Goal: Task Accomplishment & Management: Complete application form

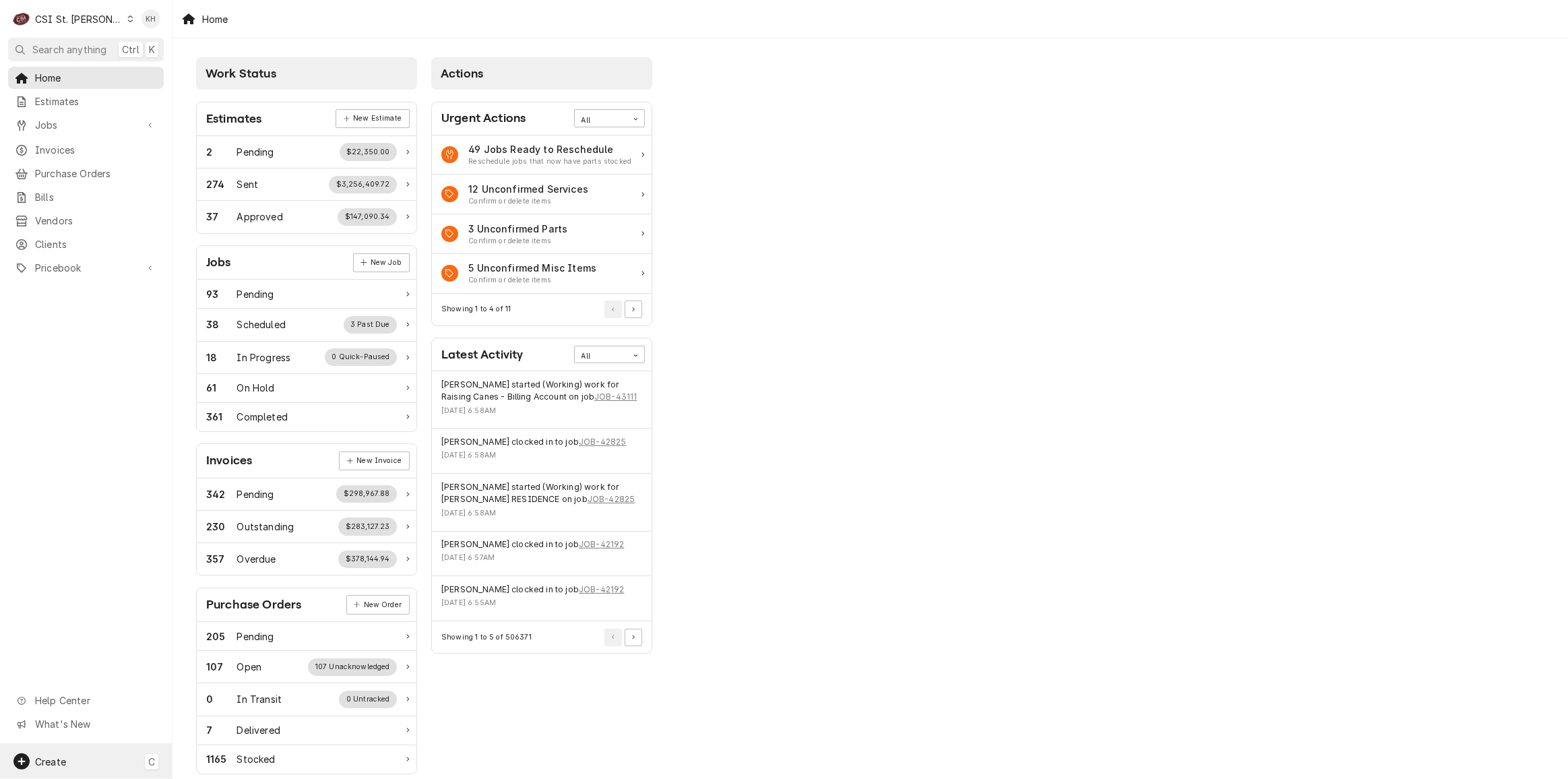
click at [87, 776] on div "Create C" at bounding box center [86, 761] width 172 height 35
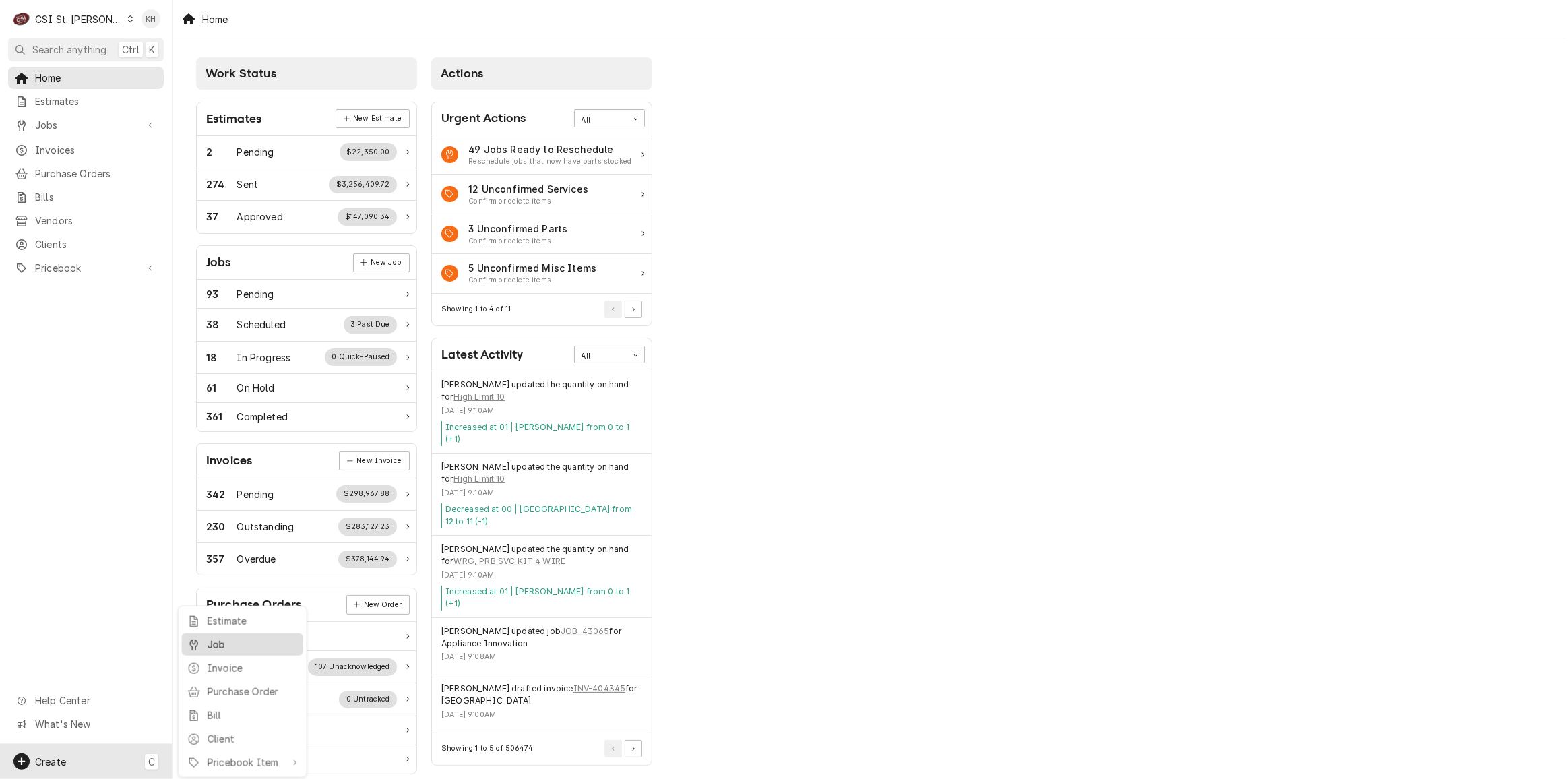
click at [209, 647] on div "Job" at bounding box center [253, 645] width 91 height 14
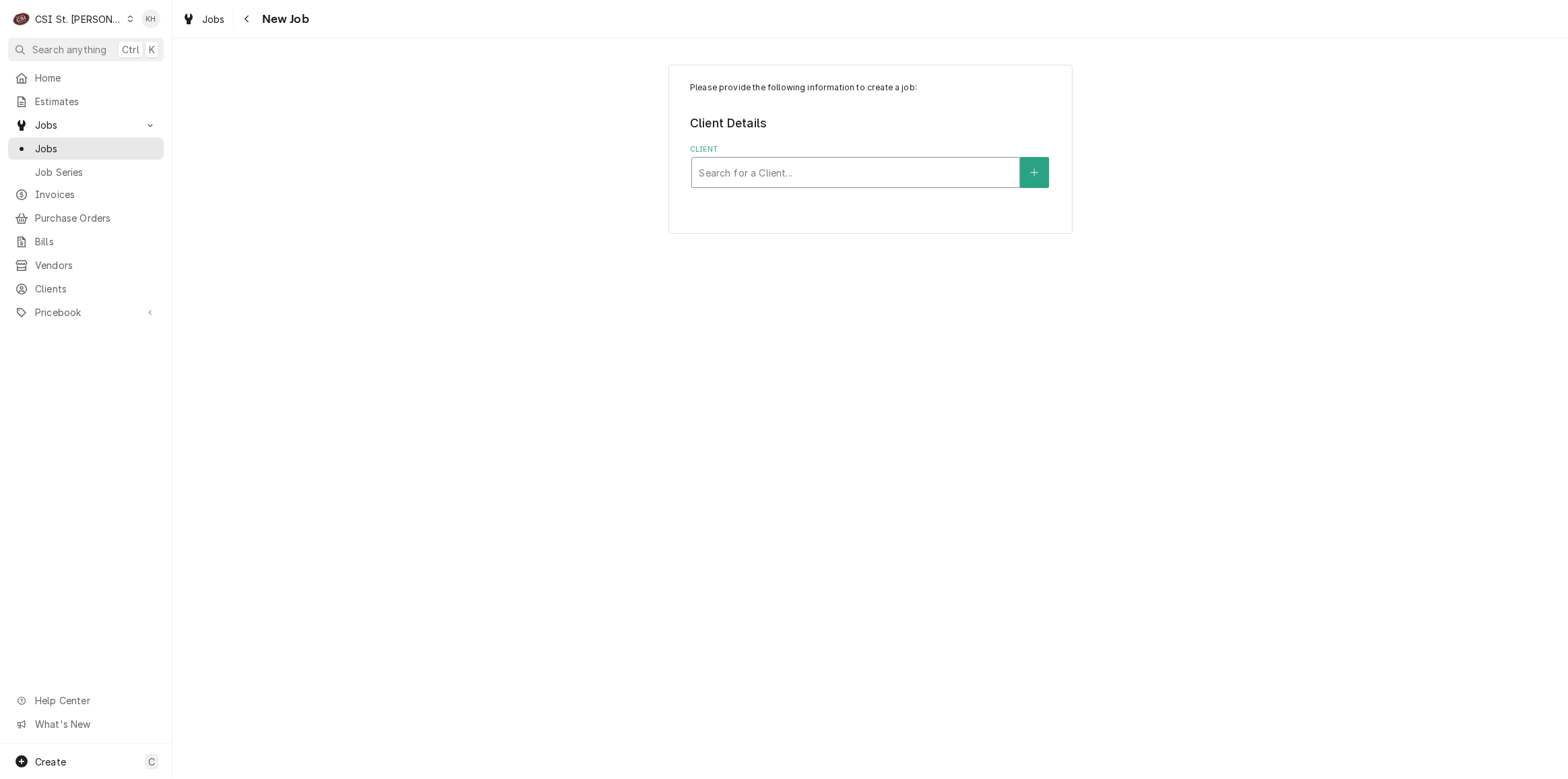
click at [827, 173] on div "Client" at bounding box center [855, 172] width 314 height 24
type input "101 cape"
click at [794, 203] on div "Bloomin Brands" at bounding box center [856, 201] width 328 height 21
click at [803, 336] on div "Service Location" at bounding box center [855, 334] width 314 height 24
type input "101"
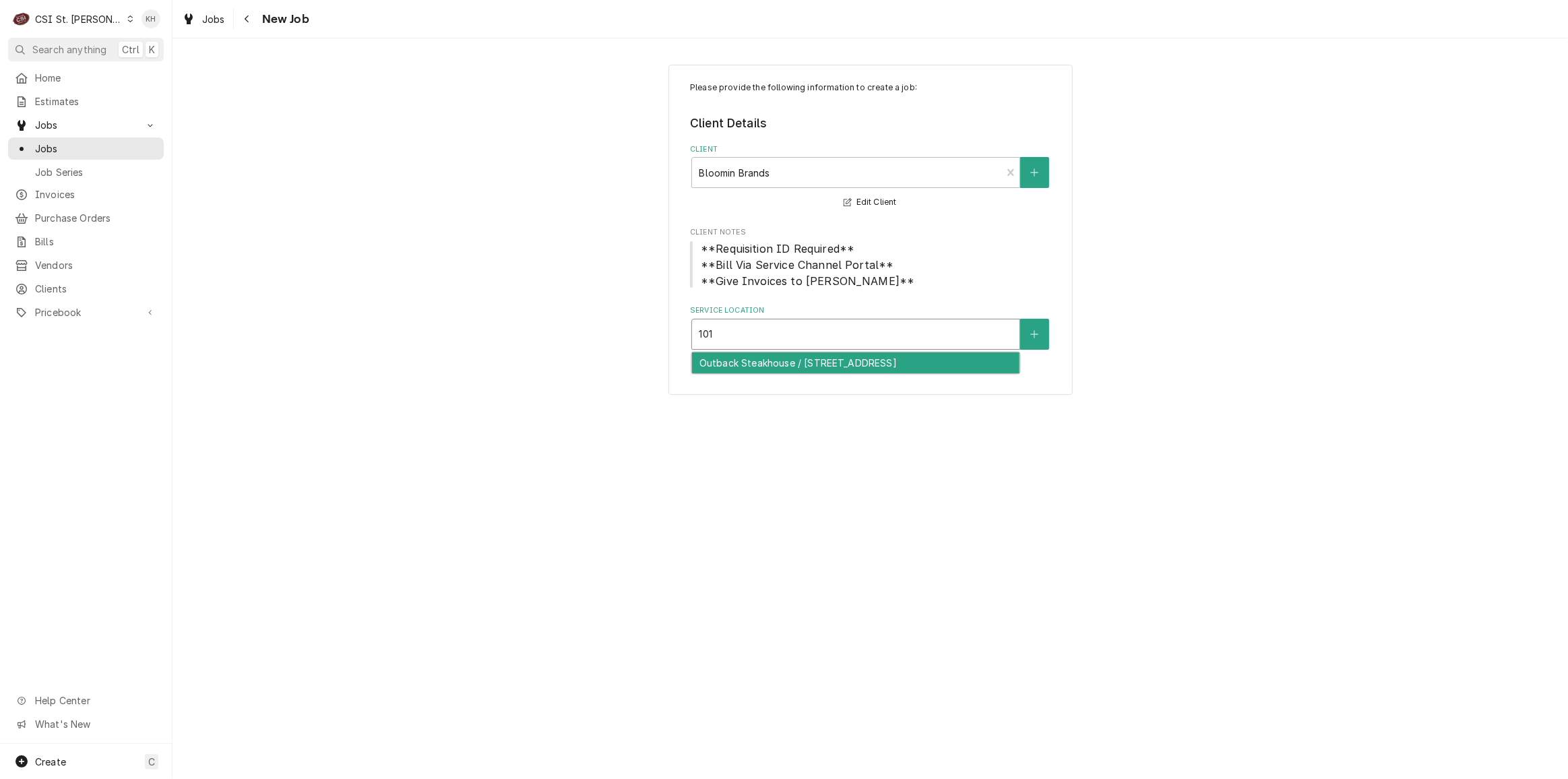
click at [805, 364] on div "Outback Steakhouse / 101 Cape West Pkwy, Cape Girardeau, MO 63701" at bounding box center [856, 363] width 328 height 21
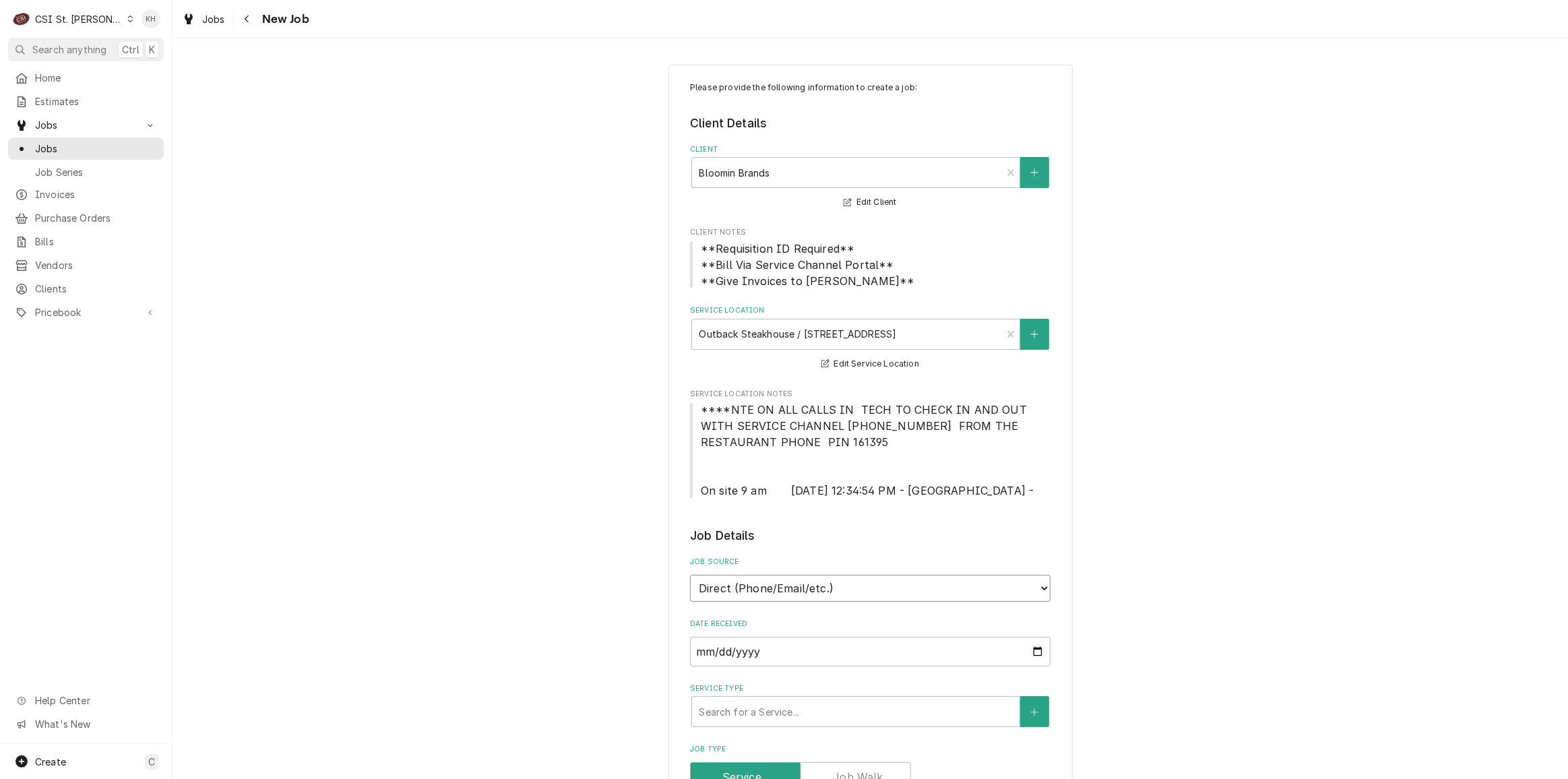
click at [848, 589] on select "Direct (Phone/Email/etc.) Service Channel Corrigo Ecotrak Other" at bounding box center [870, 588] width 361 height 27
select select "1"
click at [761, 650] on input "Service Channel ID" at bounding box center [870, 652] width 361 height 30
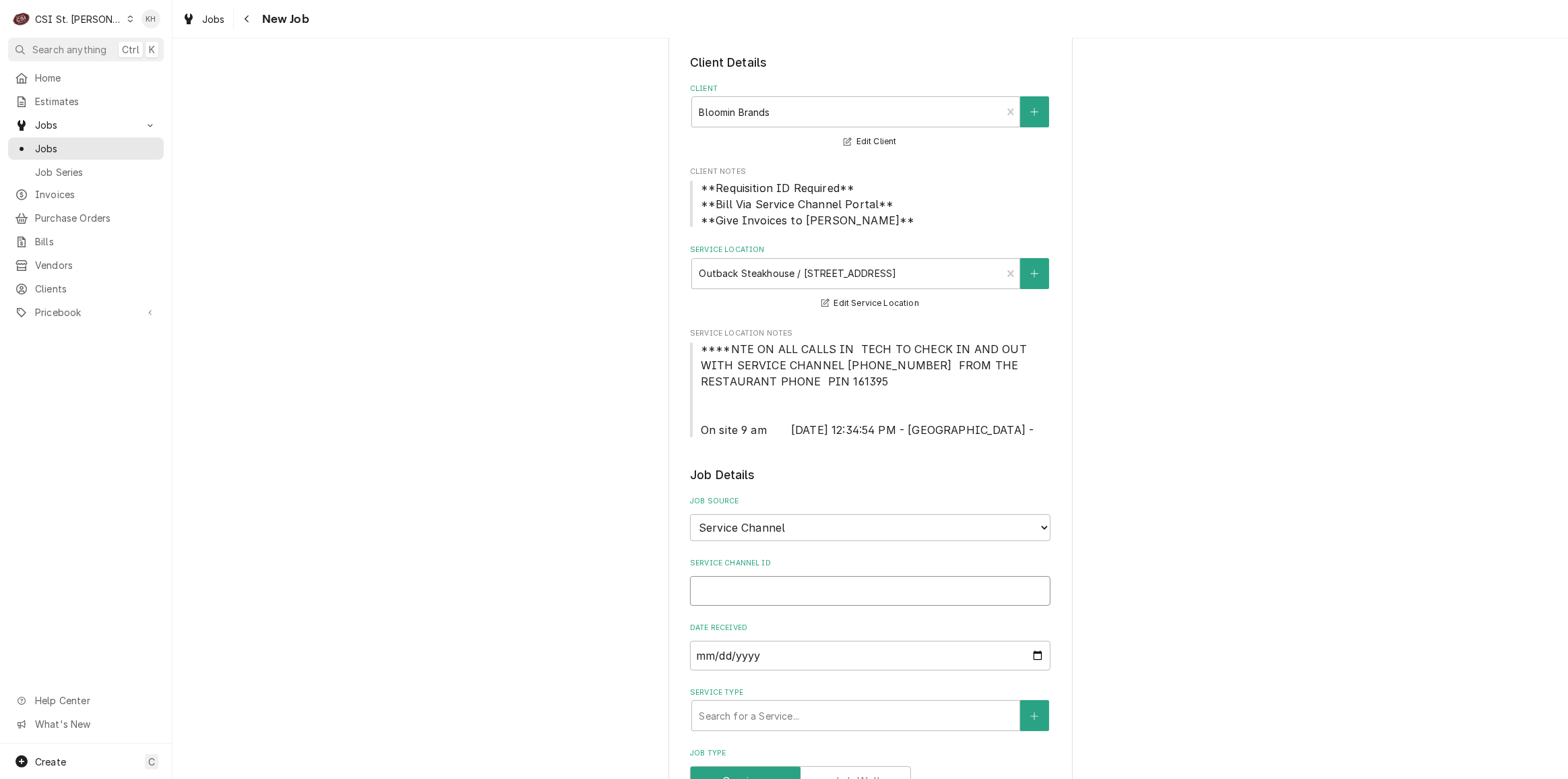
click at [830, 594] on input "Service Channel ID" at bounding box center [870, 591] width 361 height 30
paste input "328076549"
type textarea "x"
type input "328076549"
type textarea "x"
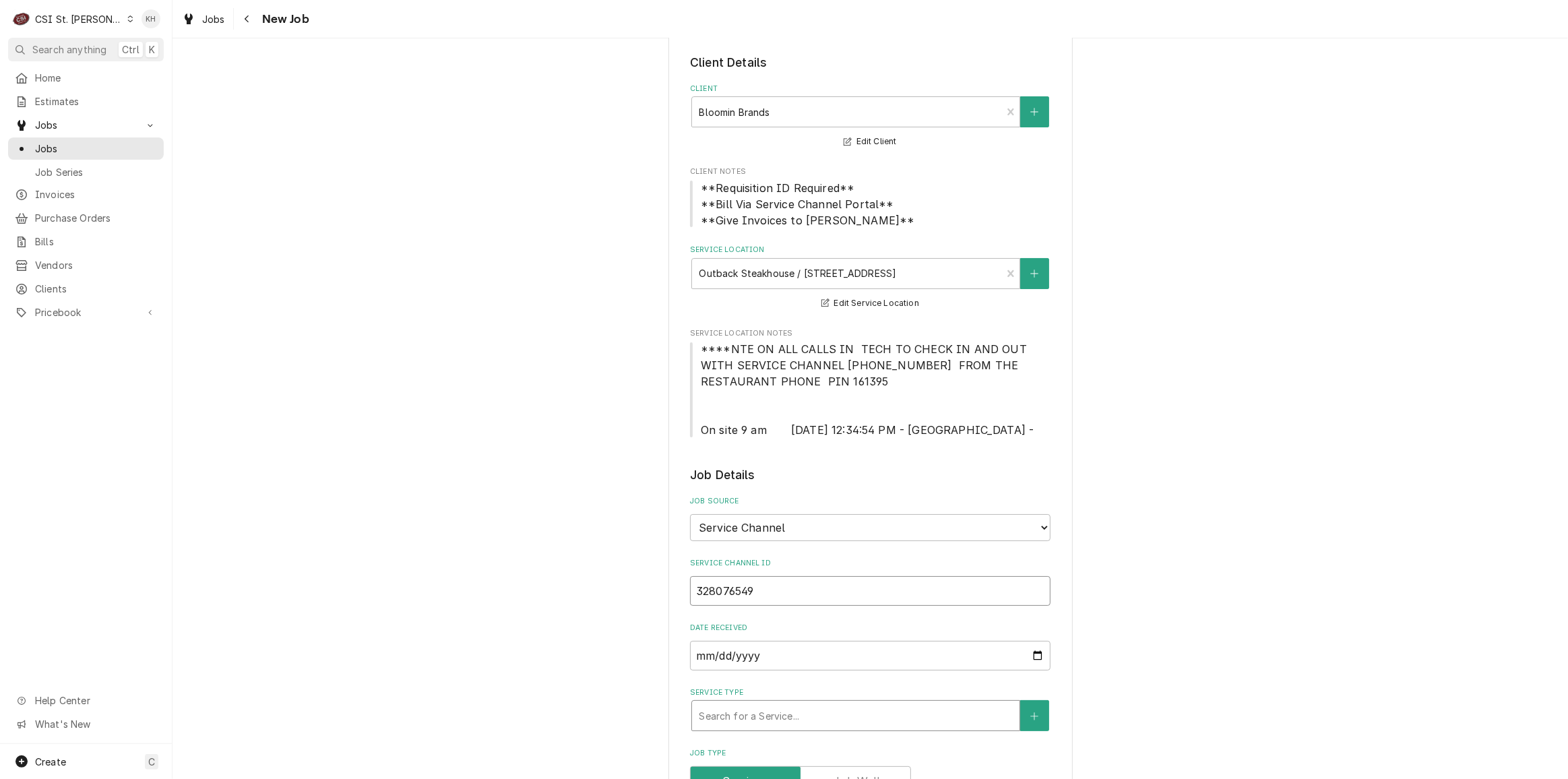
type input "328076549"
click at [821, 716] on div "Service Type" at bounding box center [855, 715] width 314 height 24
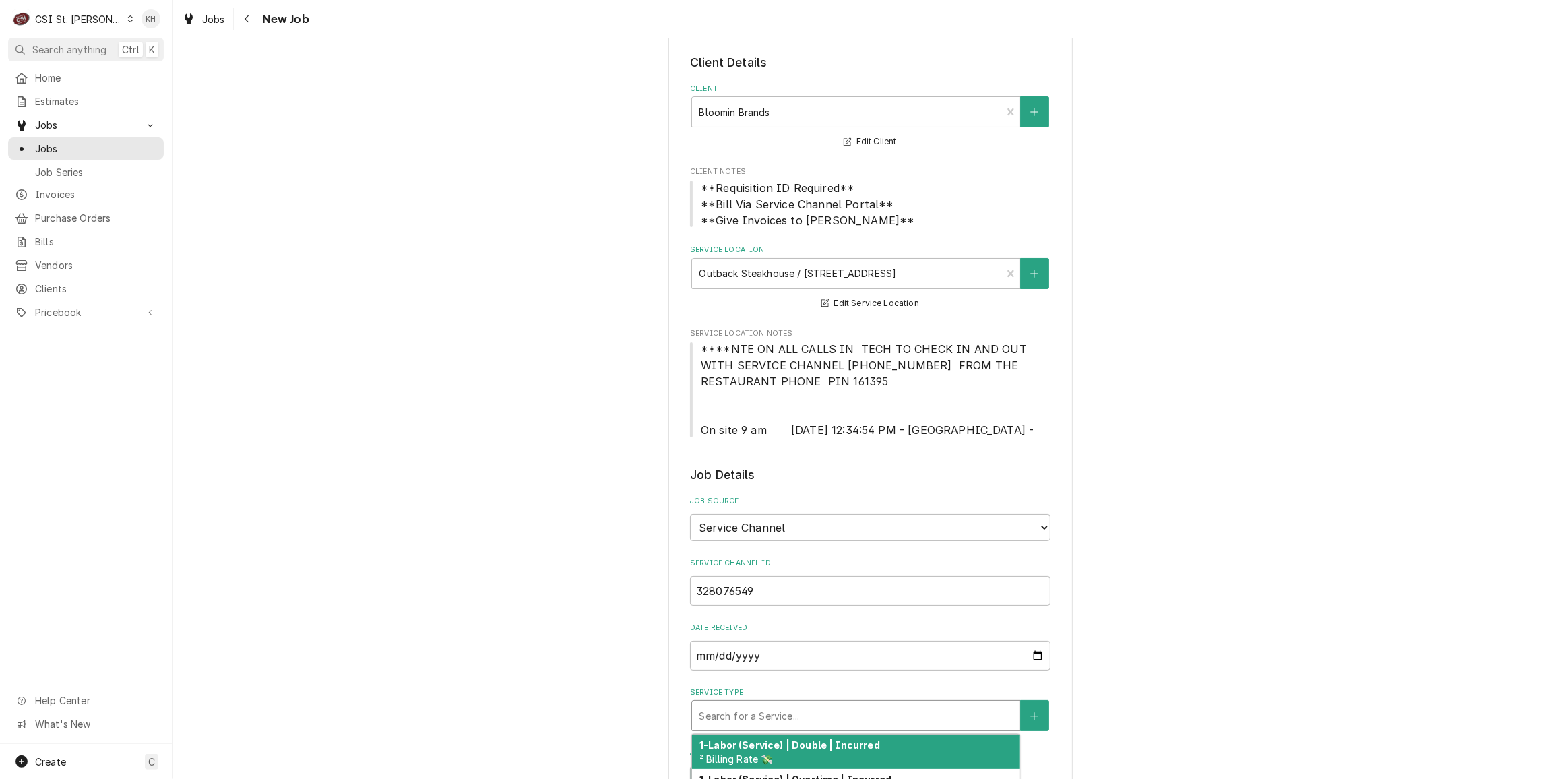
type textarea "x"
type input "s"
type textarea "x"
type input "se"
type textarea "x"
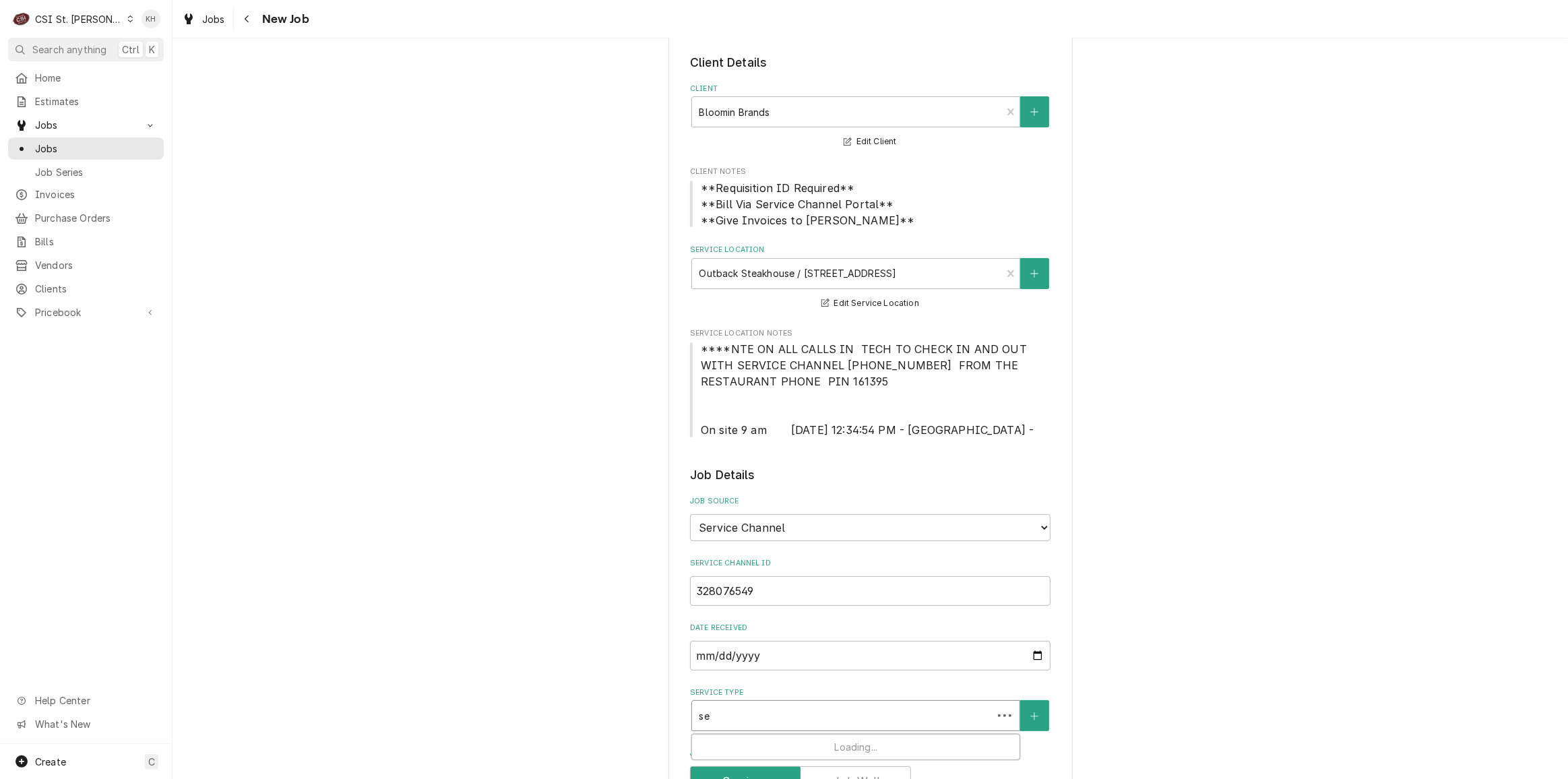
type input "ser"
type textarea "x"
type input "servi"
type textarea "x"
type input "servic"
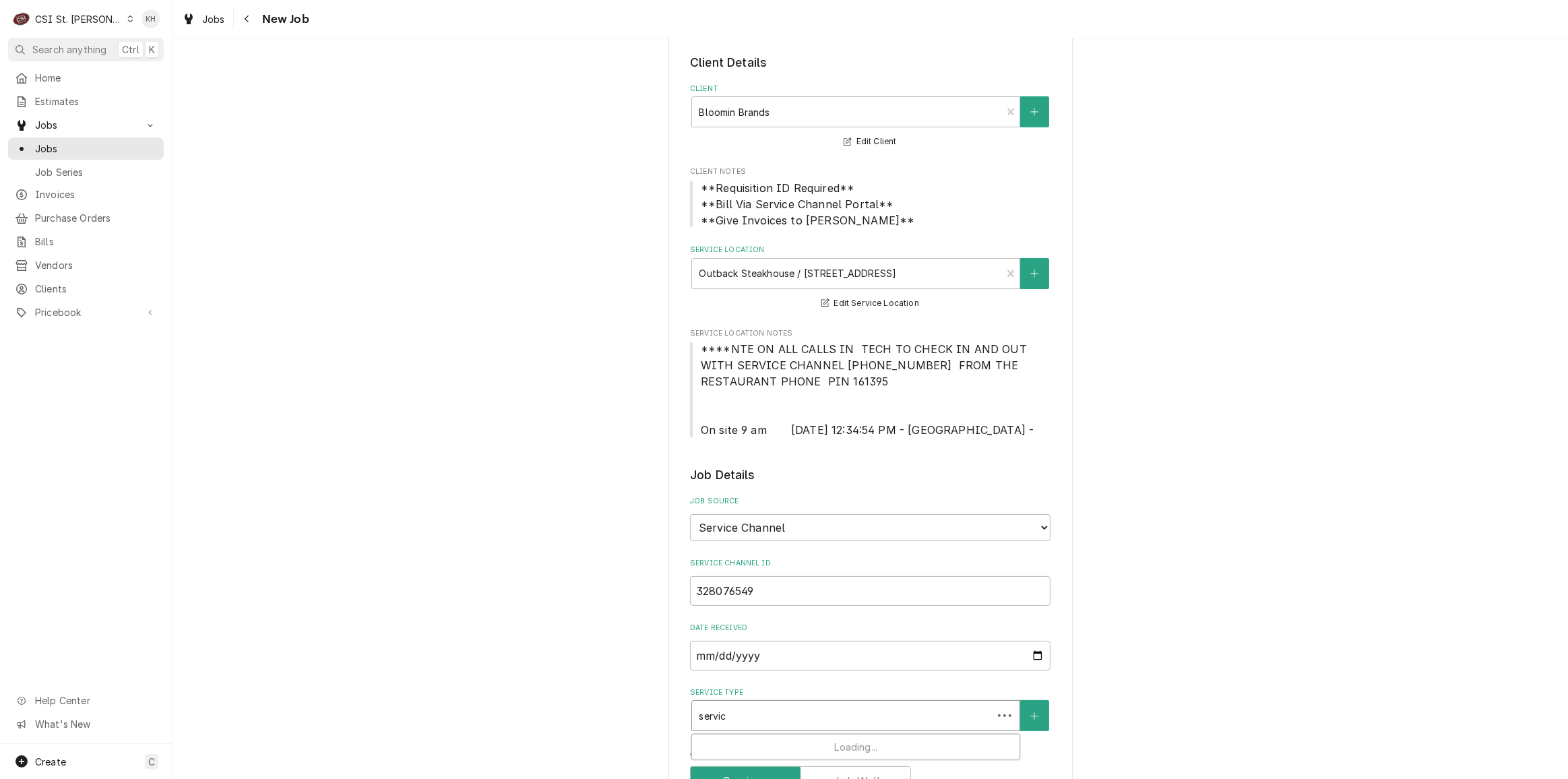
type textarea "x"
type input "service"
type textarea "x"
type input "service c"
type textarea "x"
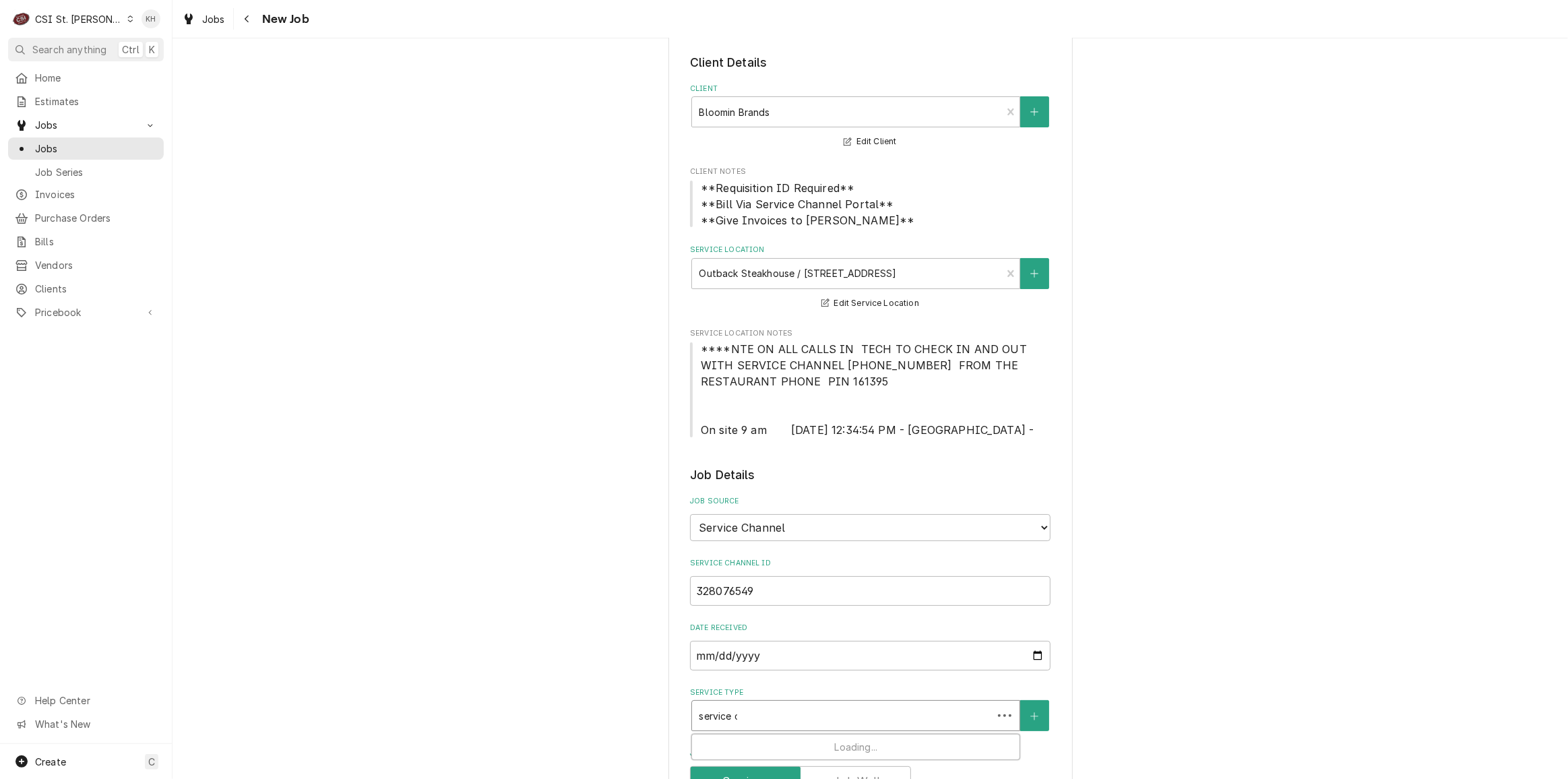
type input "service ca"
type textarea "x"
type input "service cal"
type textarea "x"
type input "service call"
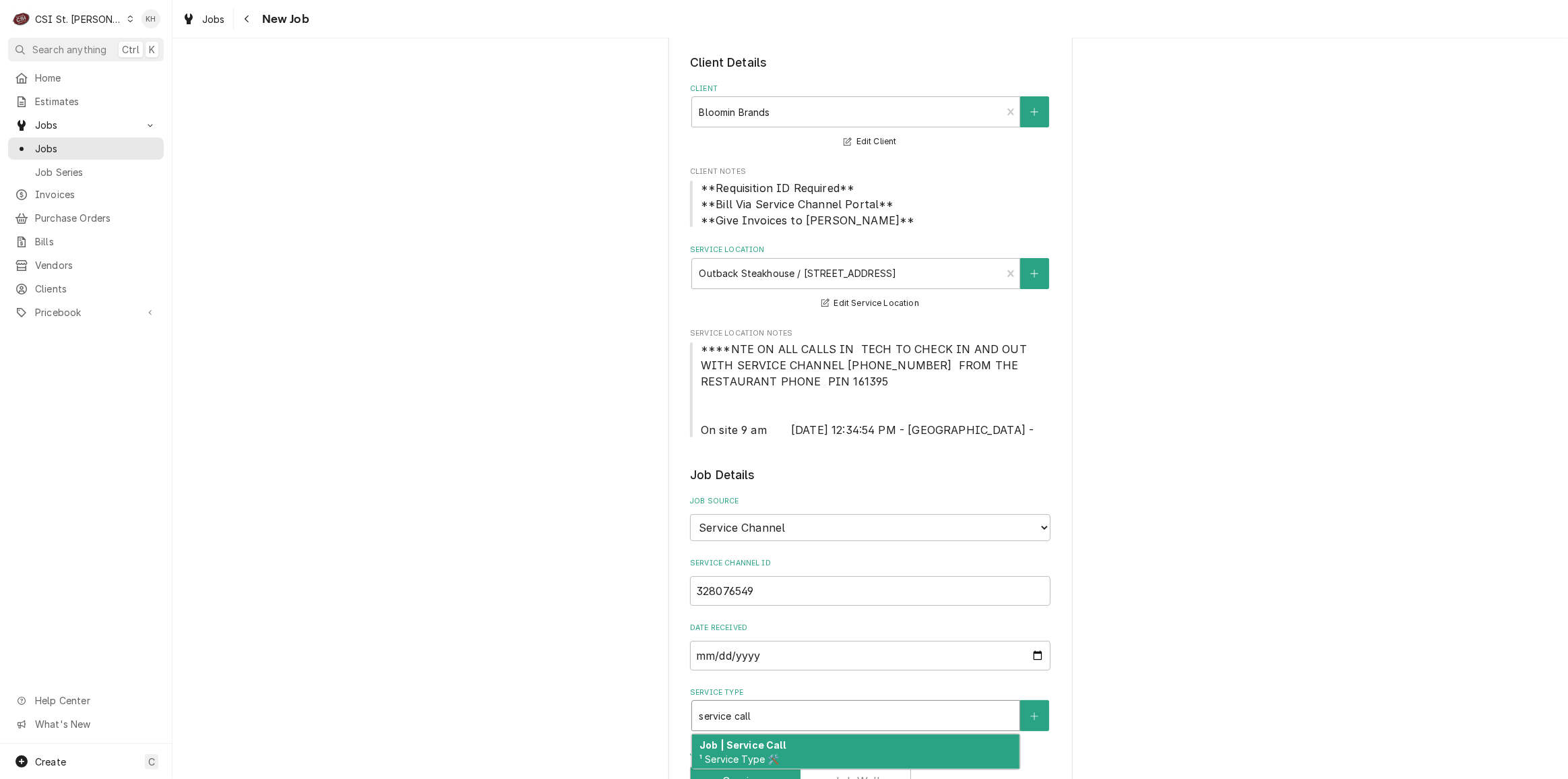
click at [792, 739] on div "Job | Service Call ¹ Service Type 🛠️" at bounding box center [856, 752] width 328 height 35
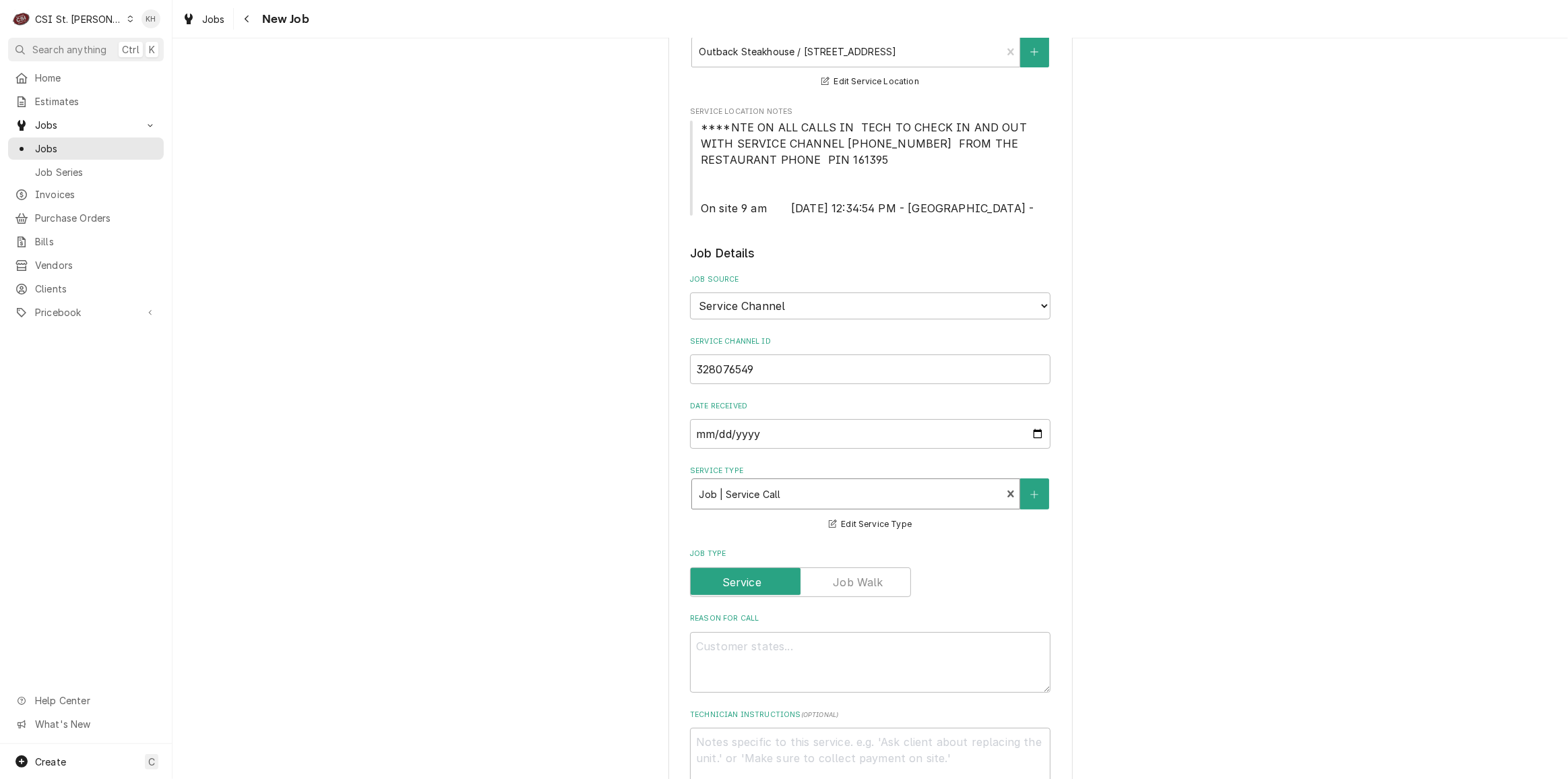
scroll to position [306, 0]
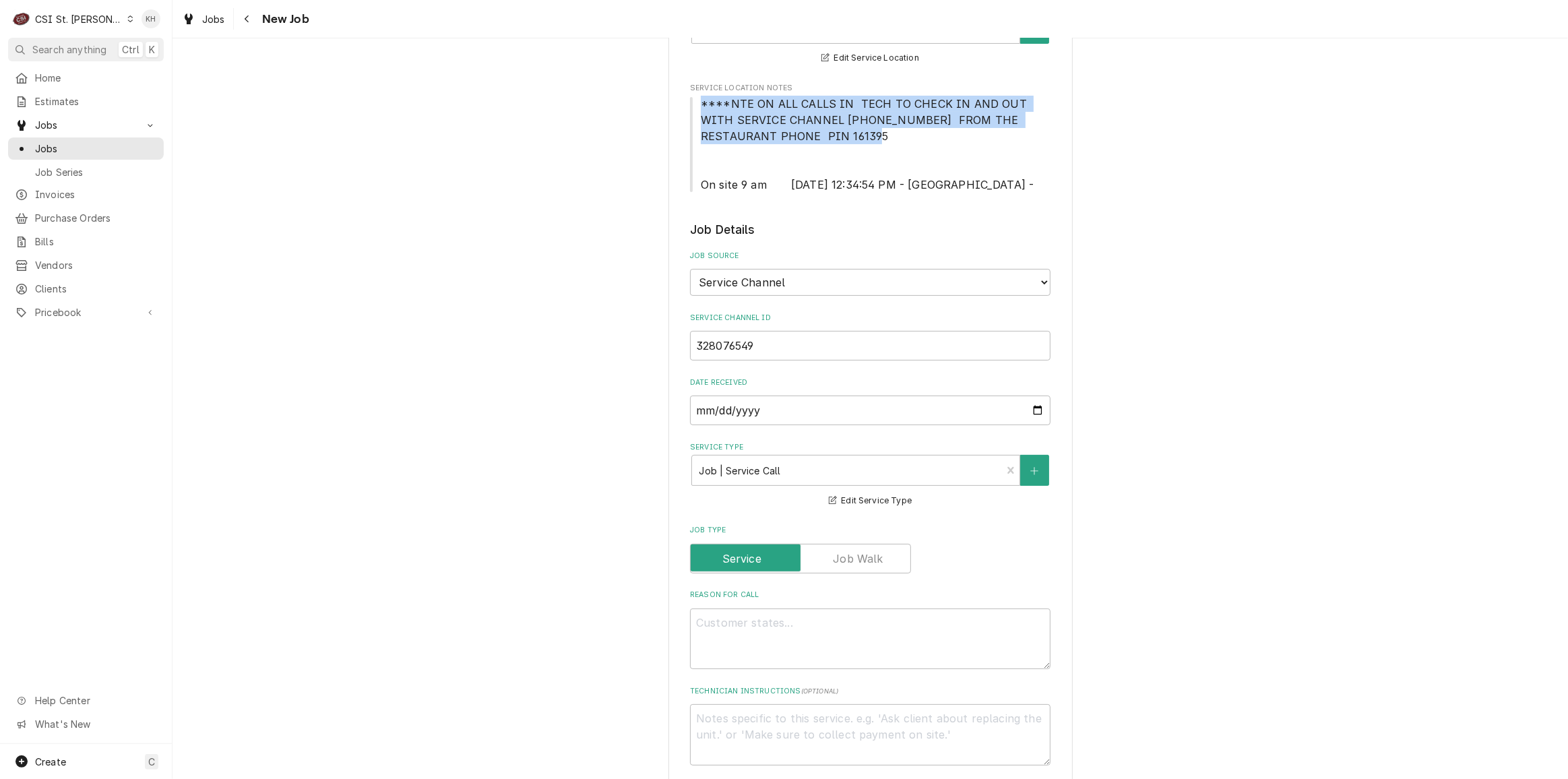
drag, startPoint x: 821, startPoint y: 134, endPoint x: 673, endPoint y: 106, distance: 150.6
click at [673, 106] on div "Please provide the following information to create a job: Client Details Client…" at bounding box center [870, 587] width 404 height 1657
copy span "****NTE ON ALL CALLS IN TECH TO CHECK IN AND OUT WITH SERVICE CHANNEL 516- 500-…"
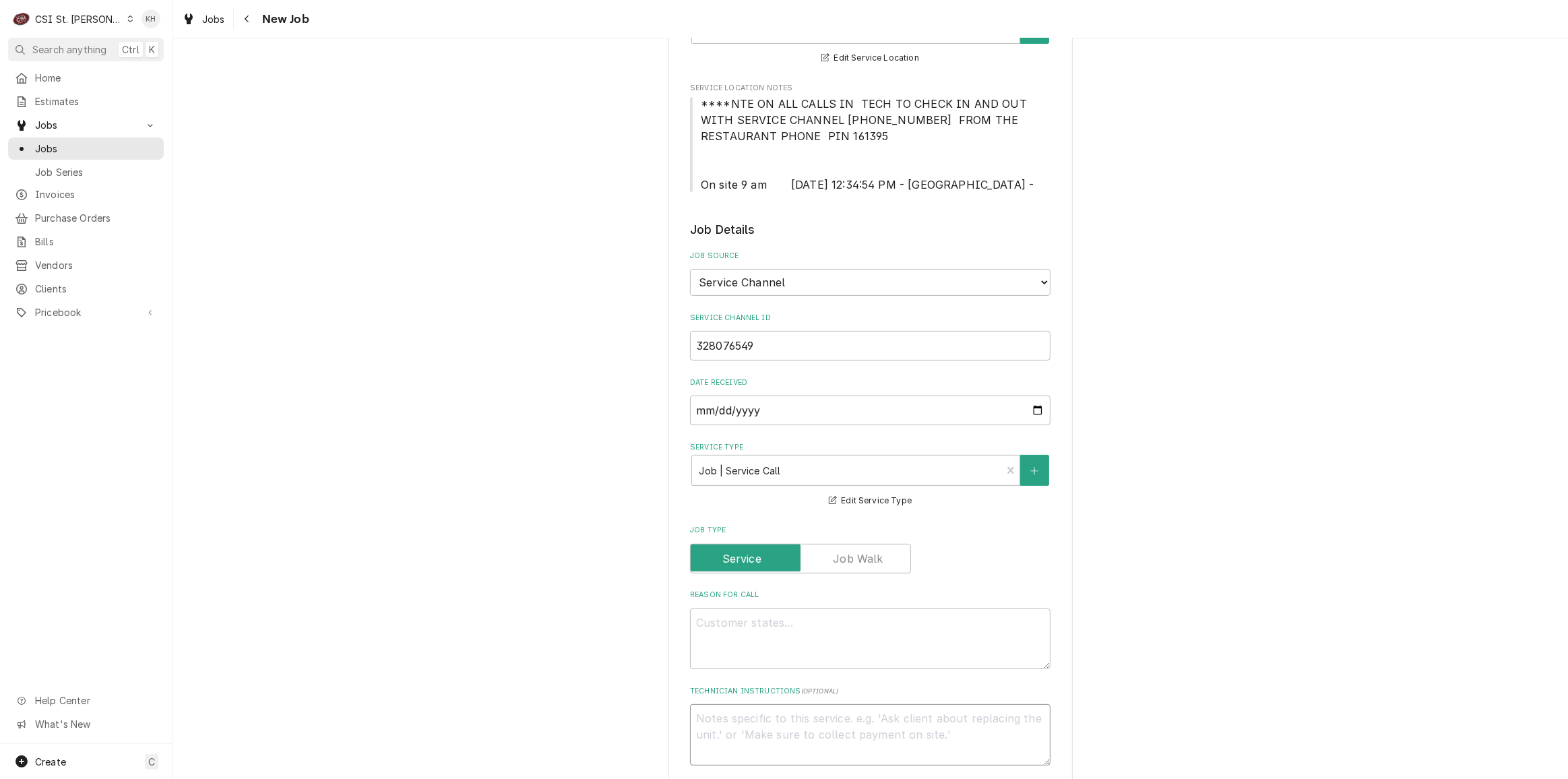
click at [844, 713] on textarea "Technician Instructions ( optional )" at bounding box center [870, 735] width 361 height 61
paste textarea "****NTE ON ALL CALLS IN TECH TO CHECK IN AND OUT WITH SERVICE CHANNEL 516- 500-…"
type textarea "x"
type textarea "****NTE ON ALL CALLS IN TECH TO CHECK IN AND OUT WITH SERVICE CHANNEL 516- 500-…"
type textarea "x"
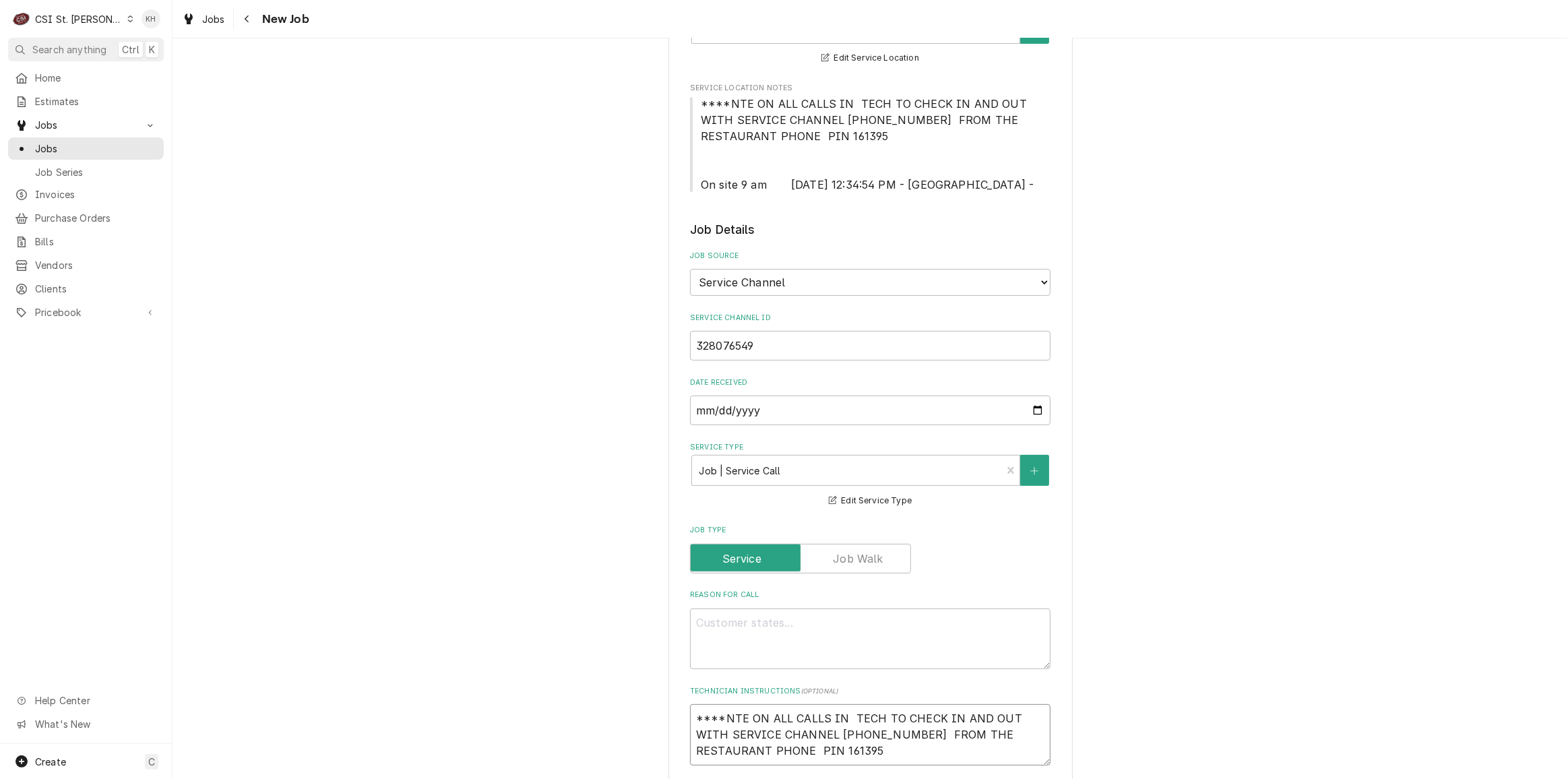
type textarea "****NTE ON ALL CALLS IN TECH TO CHECK IN AND OUT WITH SERVICE CHANNEL 516- 500-…"
click at [913, 637] on textarea "Reason For Call" at bounding box center [870, 639] width 361 height 61
paste textarea "COOKLINE/PREP AREA / Cooking/Kitchen Equipment / Fryer / Leaking / Additional C…"
type textarea "x"
type textarea "COOKLINE/PREP AREA / Cooking/Kitchen Equipment / Fryer / Leaking / Additional C…"
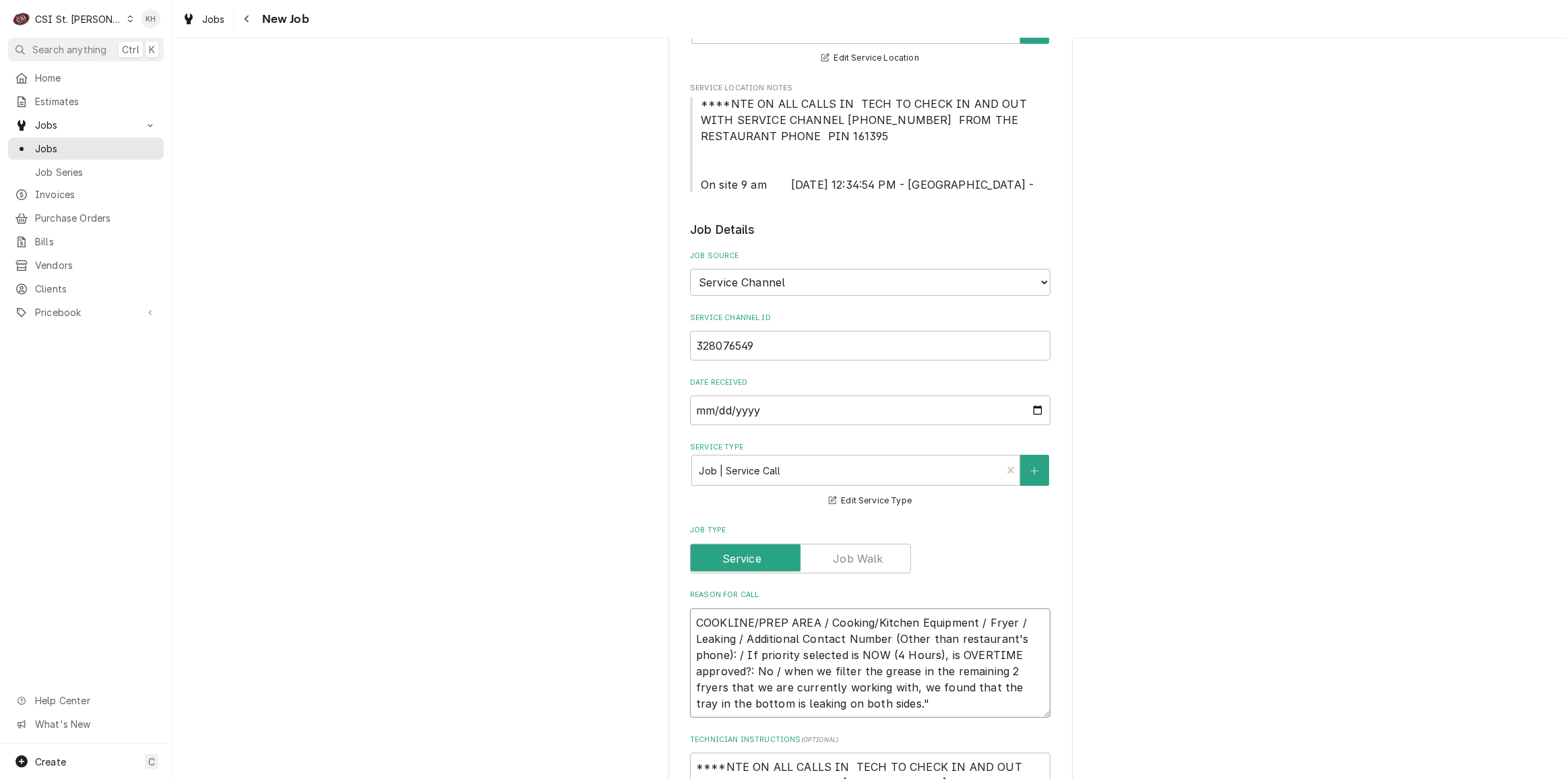
type textarea "x"
type textarea "COOKLINE/PREP AREA / Cooking/Kitchen Equipment / Fryer / Leaking / Additional C…"
type textarea "x"
type textarea "COOKLINE/PREP AREA / Cooking/Kitchen Equipment / Fryer / Leaking / Additional C…"
type textarea "x"
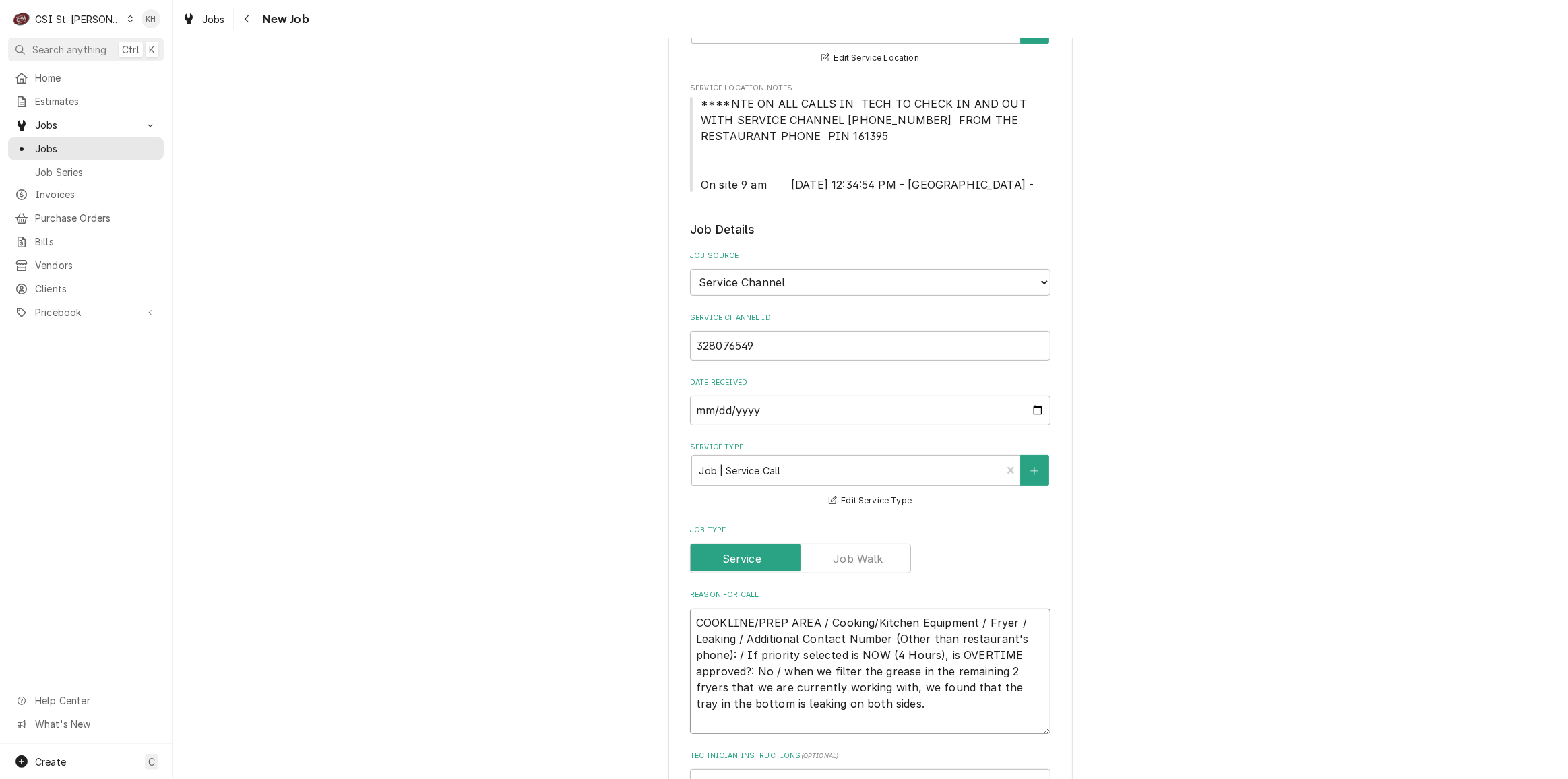
type textarea "COOKLINE/PREP AREA / Cooking/Kitchen Equipment / Fryer / Leaking / Additional C…"
type textarea "x"
type textarea "COOKLINE/PREP AREA / Cooking/Kitchen Equipment / Fryer / Leaking / Additional C…"
type textarea "x"
type textarea "COOKLINE/PREP AREA / Cooking/Kitchen Equipment / Fryer / Leaking / Additional C…"
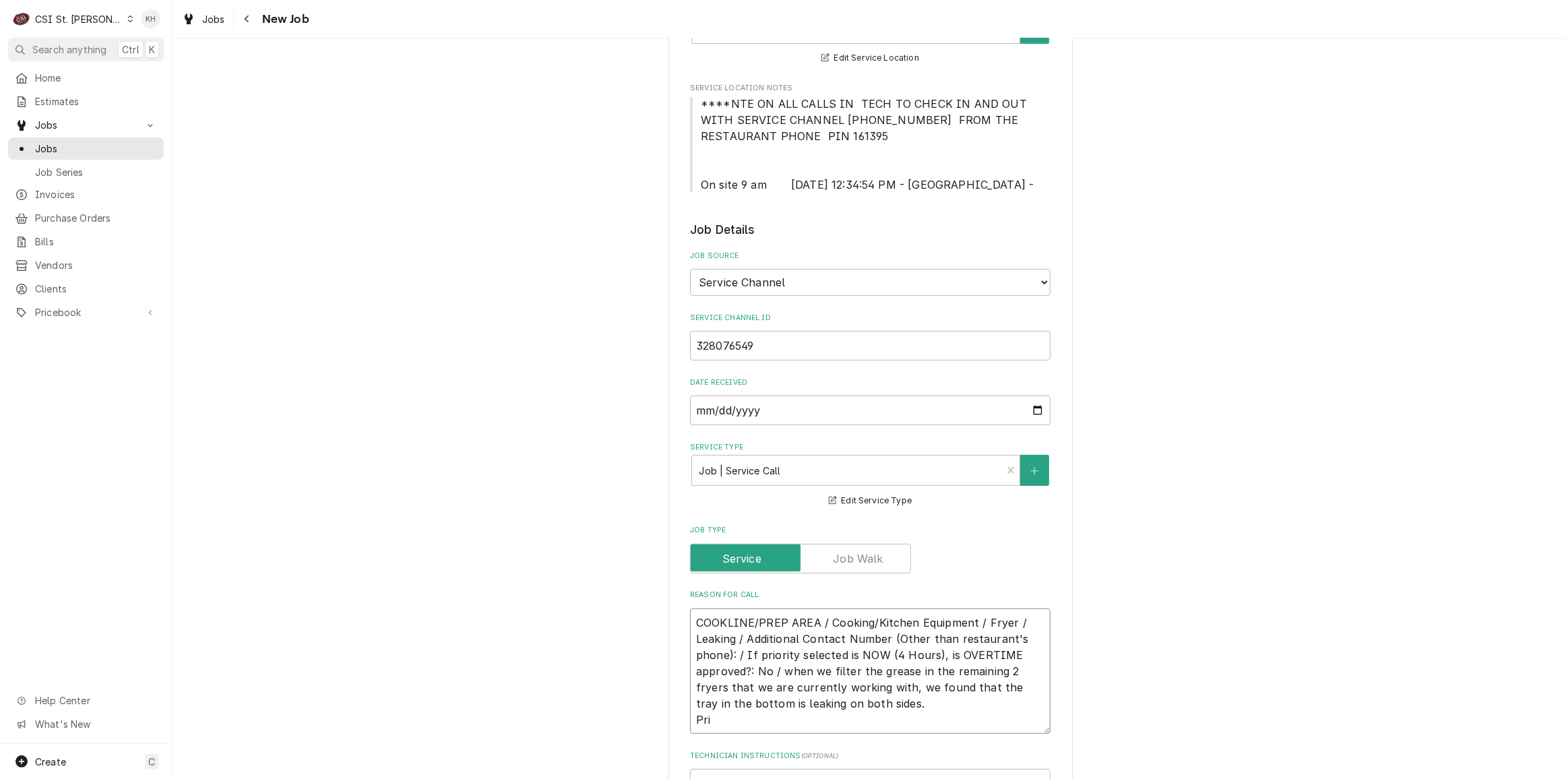
type textarea "x"
type textarea "COOKLINE/PREP AREA / Cooking/Kitchen Equipment / Fryer / Leaking / Additional C…"
type textarea "x"
type textarea "COOKLINE/PREP AREA / Cooking/Kitchen Equipment / Fryer / Leaking / Additional C…"
type textarea "x"
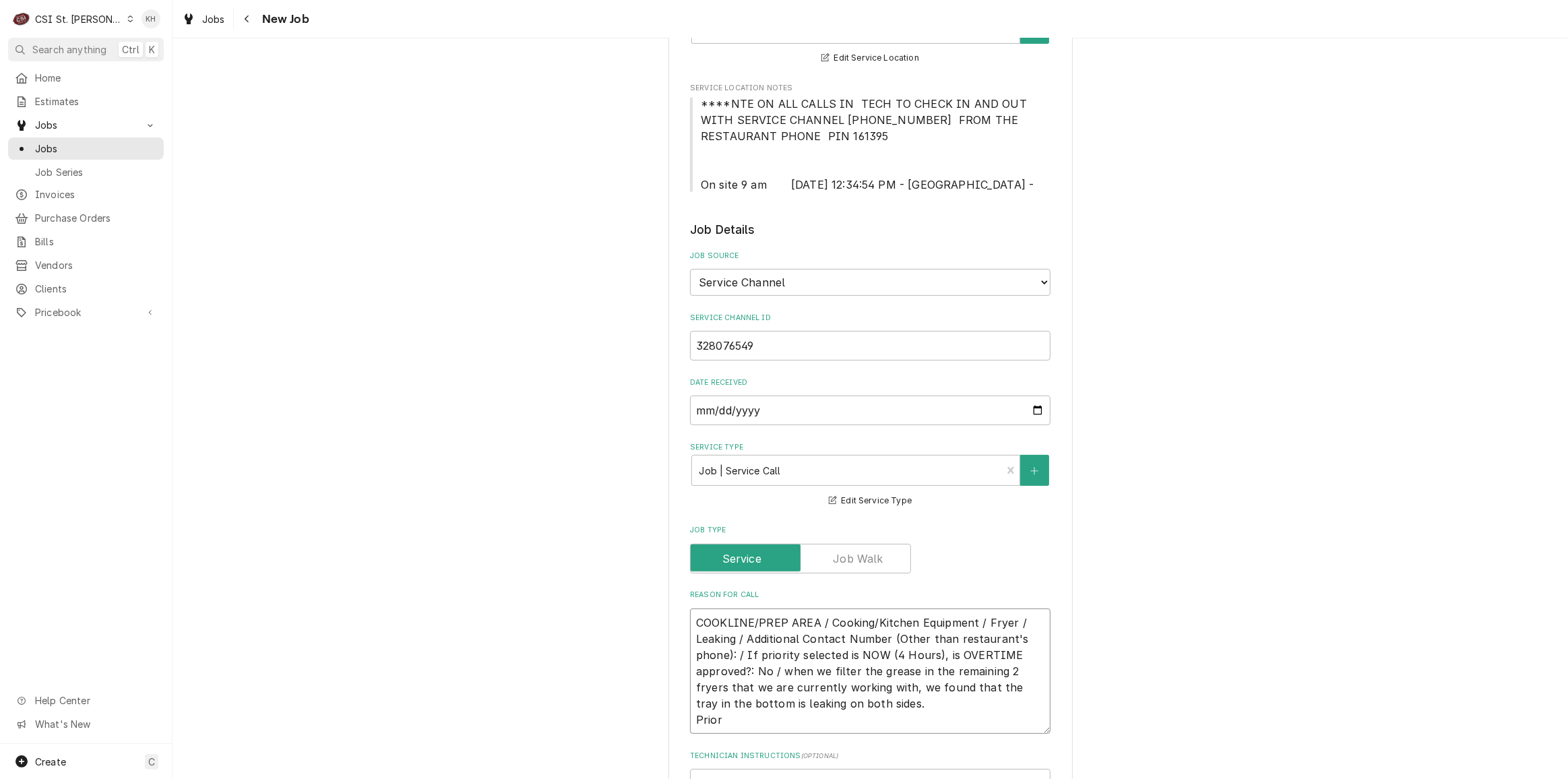
type textarea "COOKLINE/PREP AREA / Cooking/Kitchen Equipment / Fryer / Leaking / Additional C…"
type textarea "x"
type textarea "COOKLINE/PREP AREA / Cooking/Kitchen Equipment / Fryer / Leaking / Additional C…"
type textarea "x"
type textarea "COOKLINE/PREP AREA / Cooking/Kitchen Equipment / Fryer / Leaking / Additional C…"
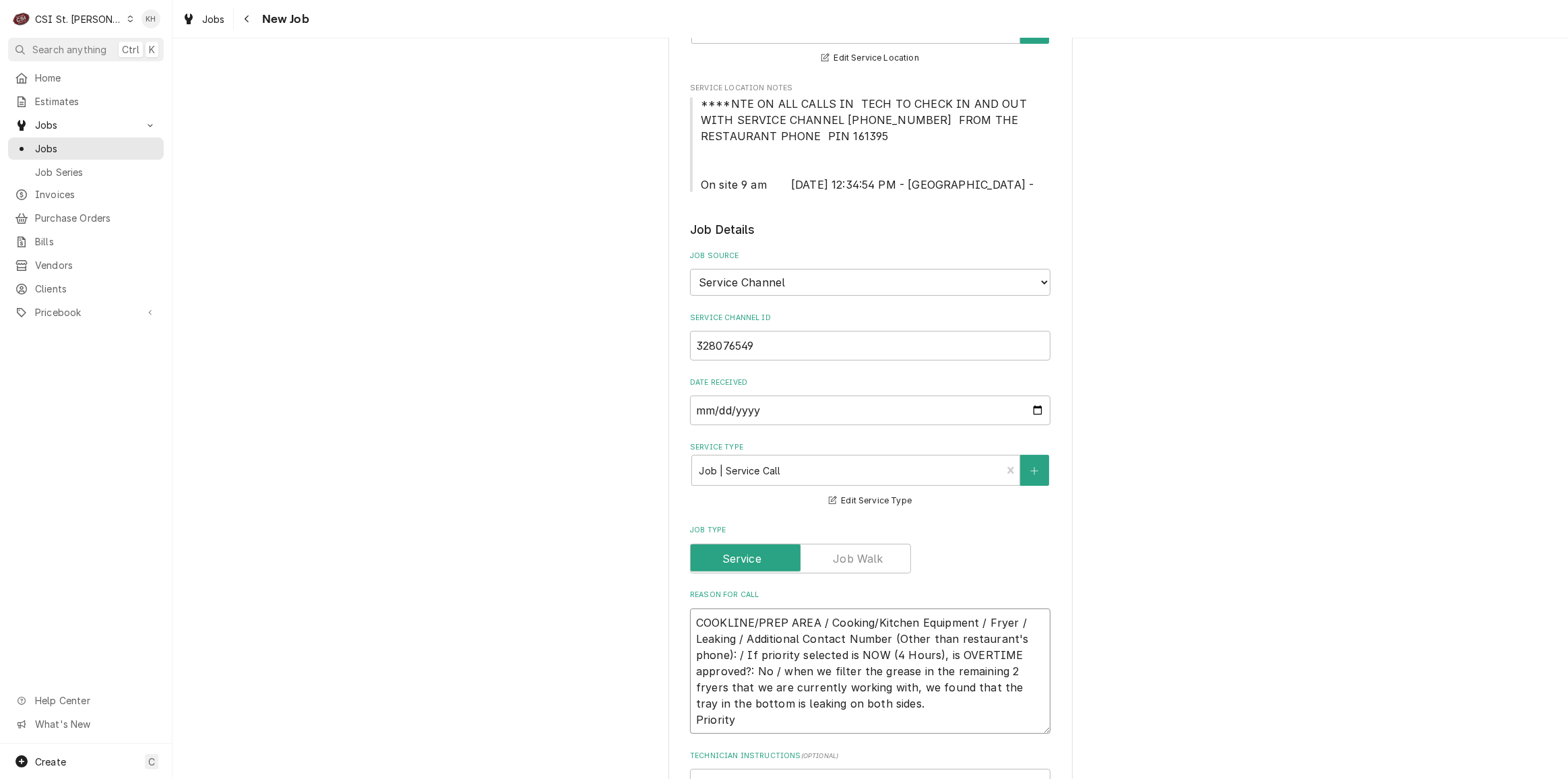
type textarea "x"
type textarea "COOKLINE/PREP AREA / Cooking/Kitchen Equipment / Fryer / Leaking / Additional C…"
type textarea "x"
type textarea "COOKLINE/PREP AREA / Cooking/Kitchen Equipment / Fryer / Leaking / Additional C…"
click at [777, 722] on textarea "COOKLINE/PREP AREA / Cooking/Kitchen Equipment / Fryer / Leaking / Additional C…" at bounding box center [870, 671] width 361 height 126
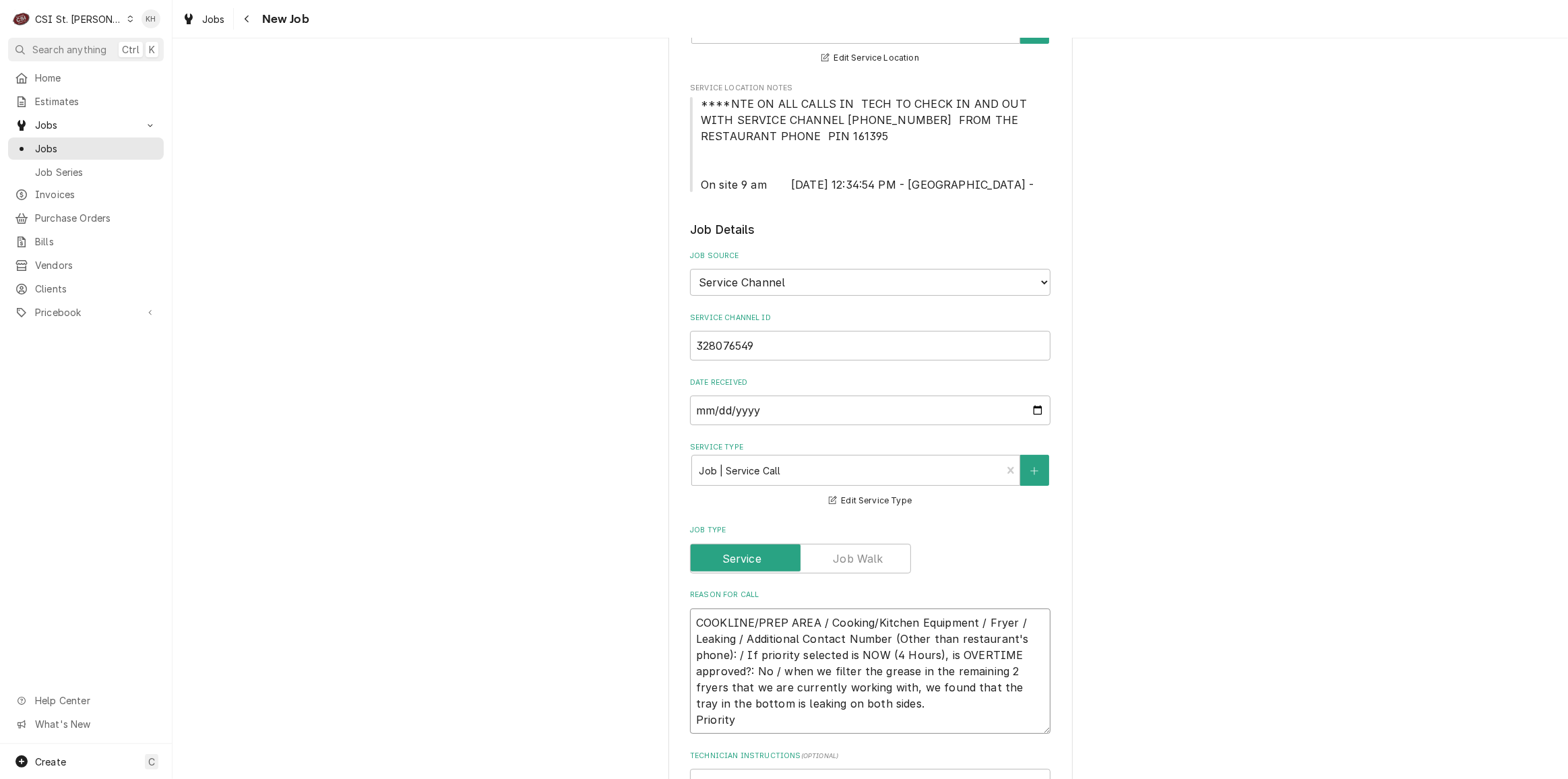
paste textarea "Today (8 Hours)"
type textarea "x"
type textarea "COOKLINE/PREP AREA / Cooking/Kitchen Equipment / Fryer / Leaking / Additional C…"
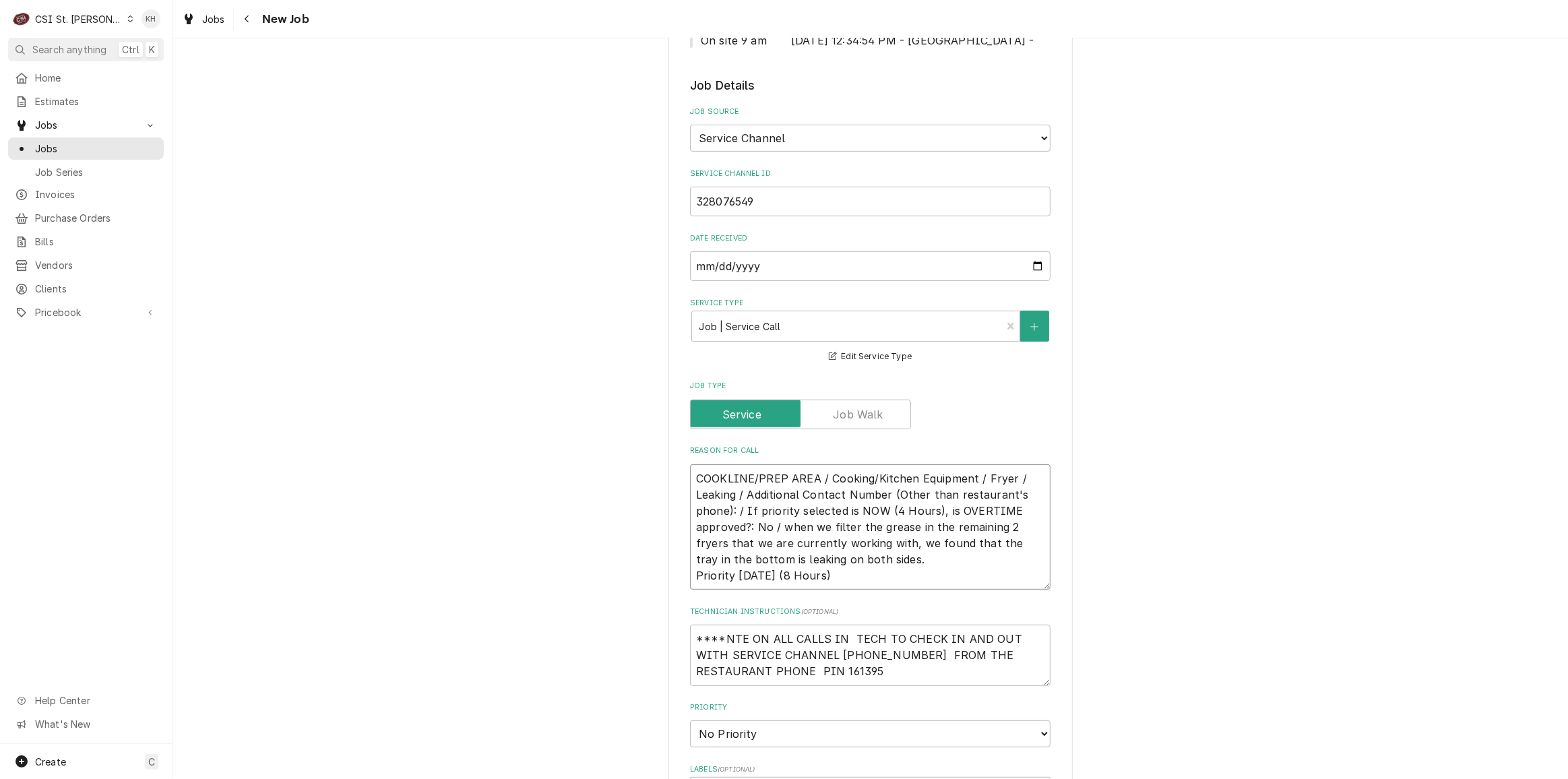
type textarea "x"
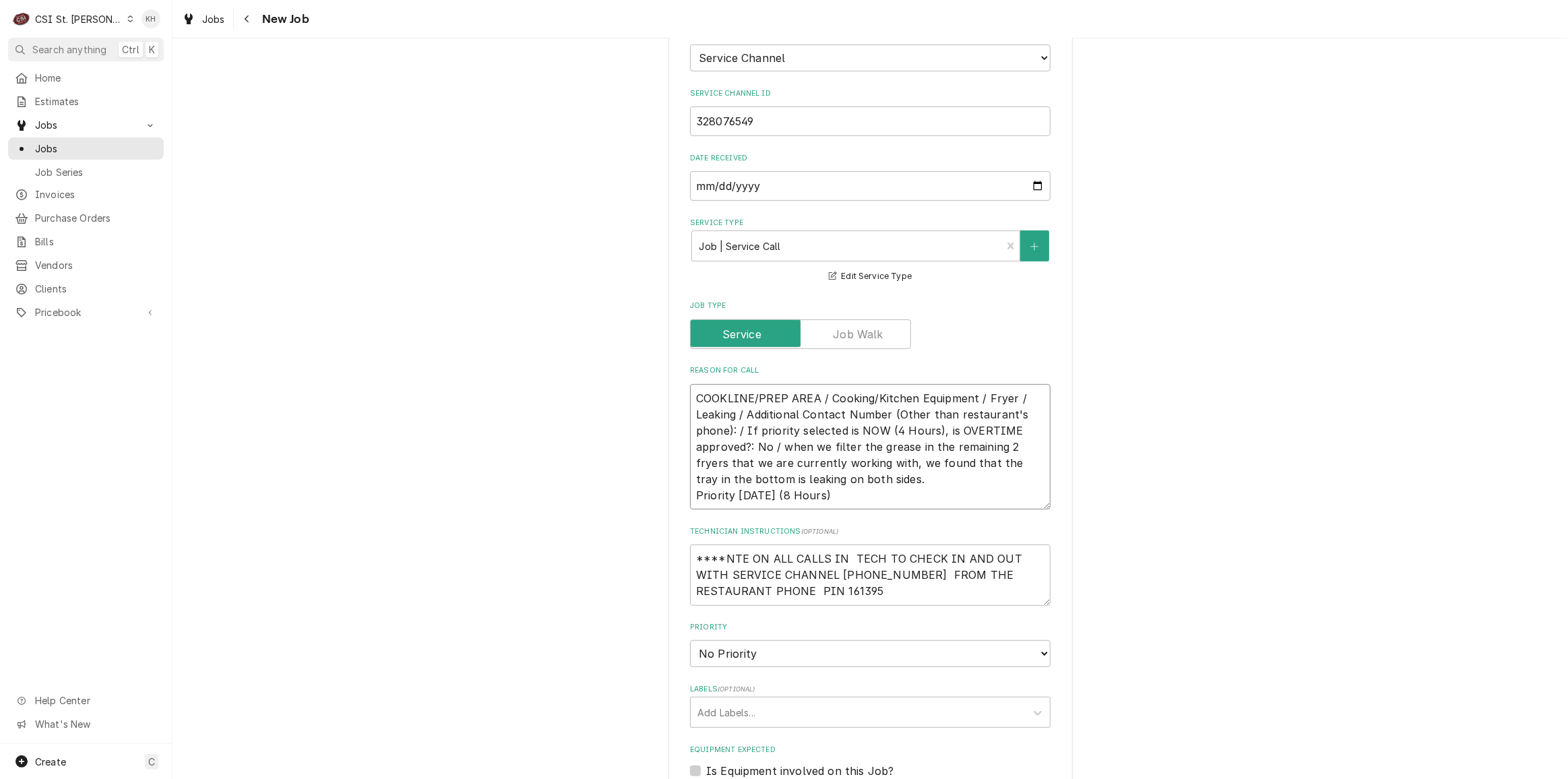
scroll to position [551, 0]
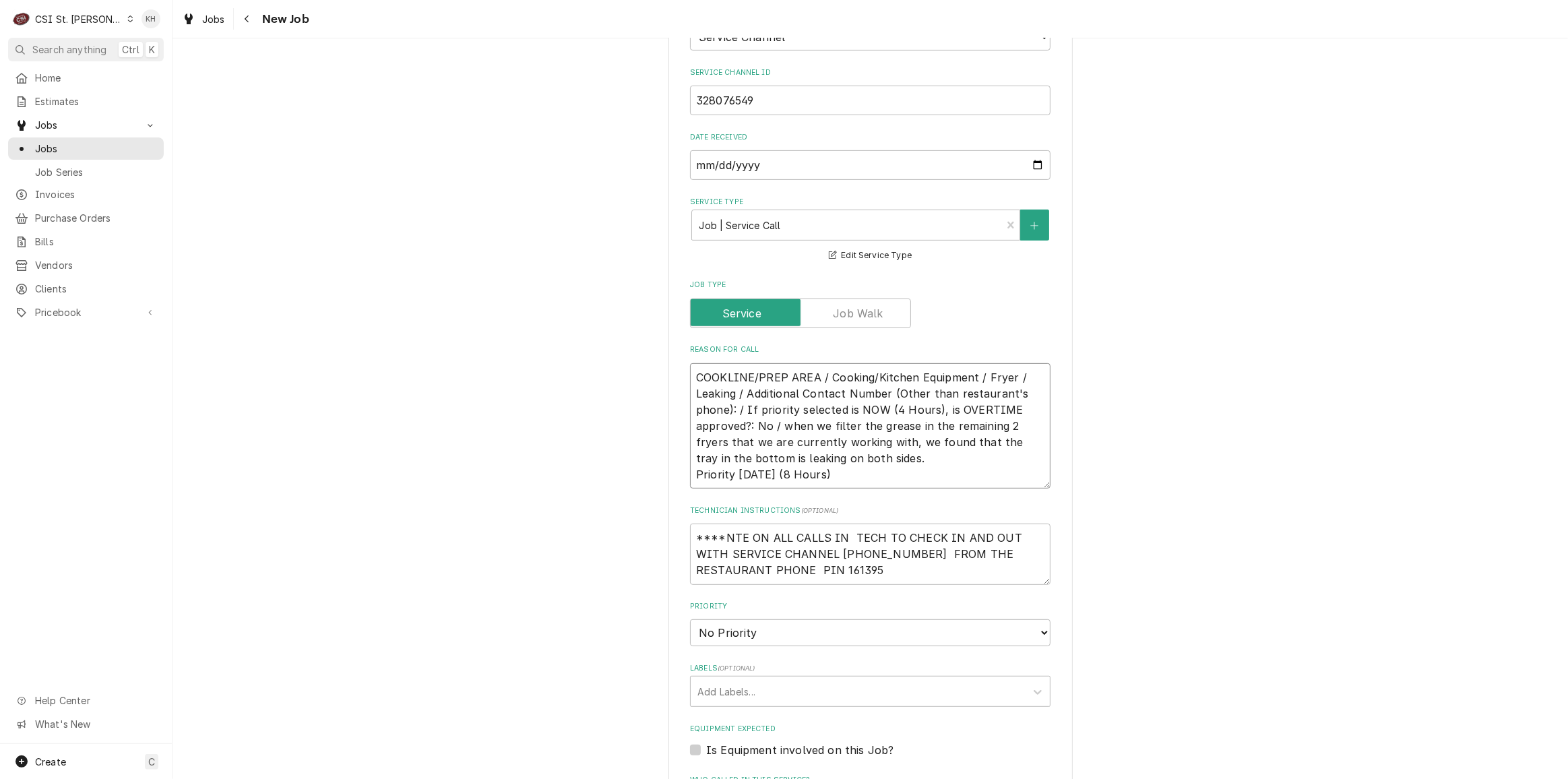
type textarea "COOKLINE/PREP AREA / Cooking/Kitchen Equipment / Fryer / Leaking / Additional C…"
click at [690, 535] on textarea "****NTE ON ALL CALLS IN TECH TO CHECK IN AND OUT WITH SERVICE CHANNEL 516- 500-…" at bounding box center [870, 554] width 361 height 61
type textarea "x"
type textarea "****NTE ON ALL CALLS IN TECH TO CHECK IN AND OUT WITH SERVICE CHANNEL 516- 500-…"
type textarea "x"
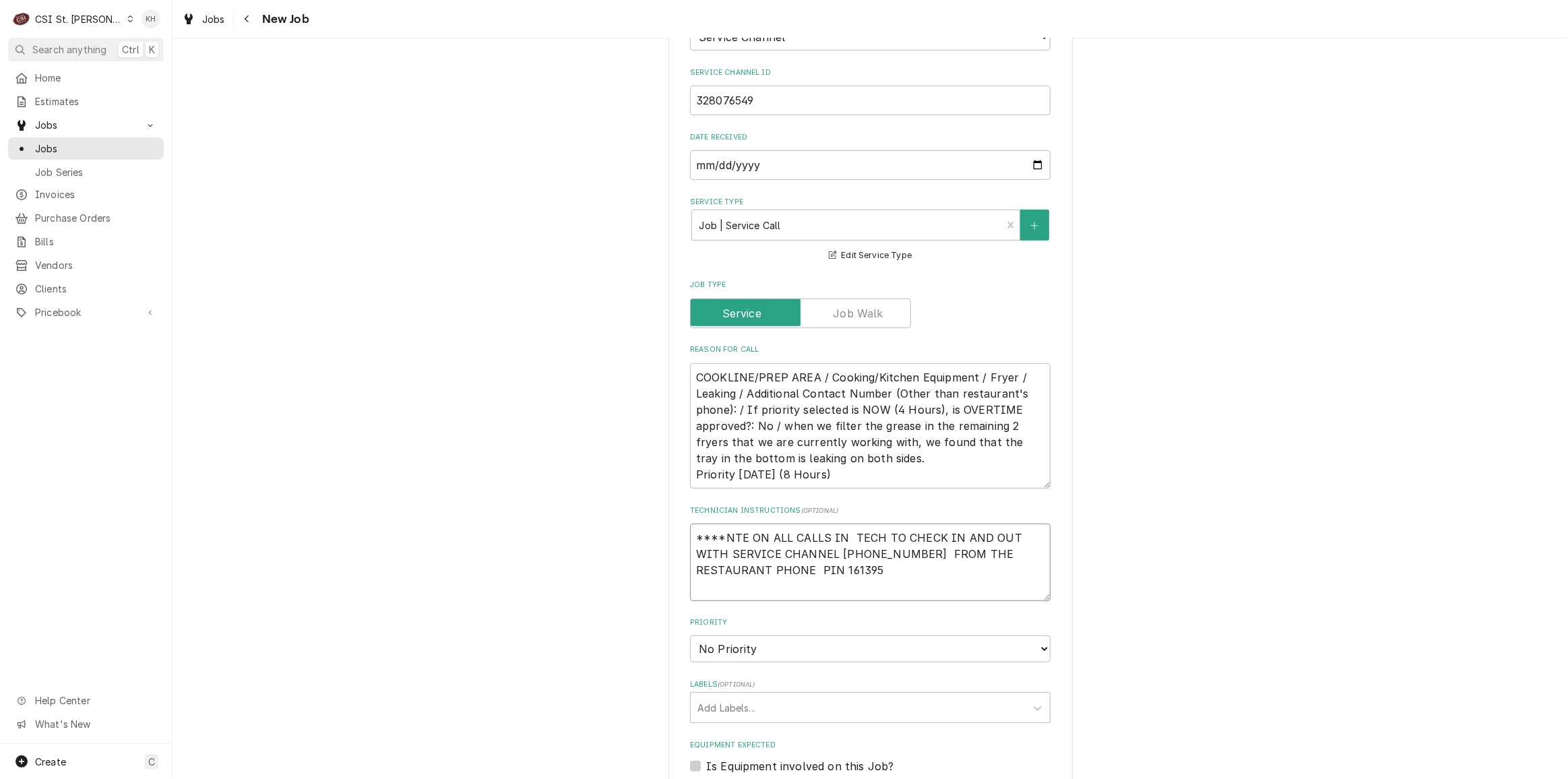
type textarea "****NTE ON ALL CALLS IN TECH TO CHECK IN AND OUT WITH SERVICE CHANNEL 516- 500-…"
type textarea "x"
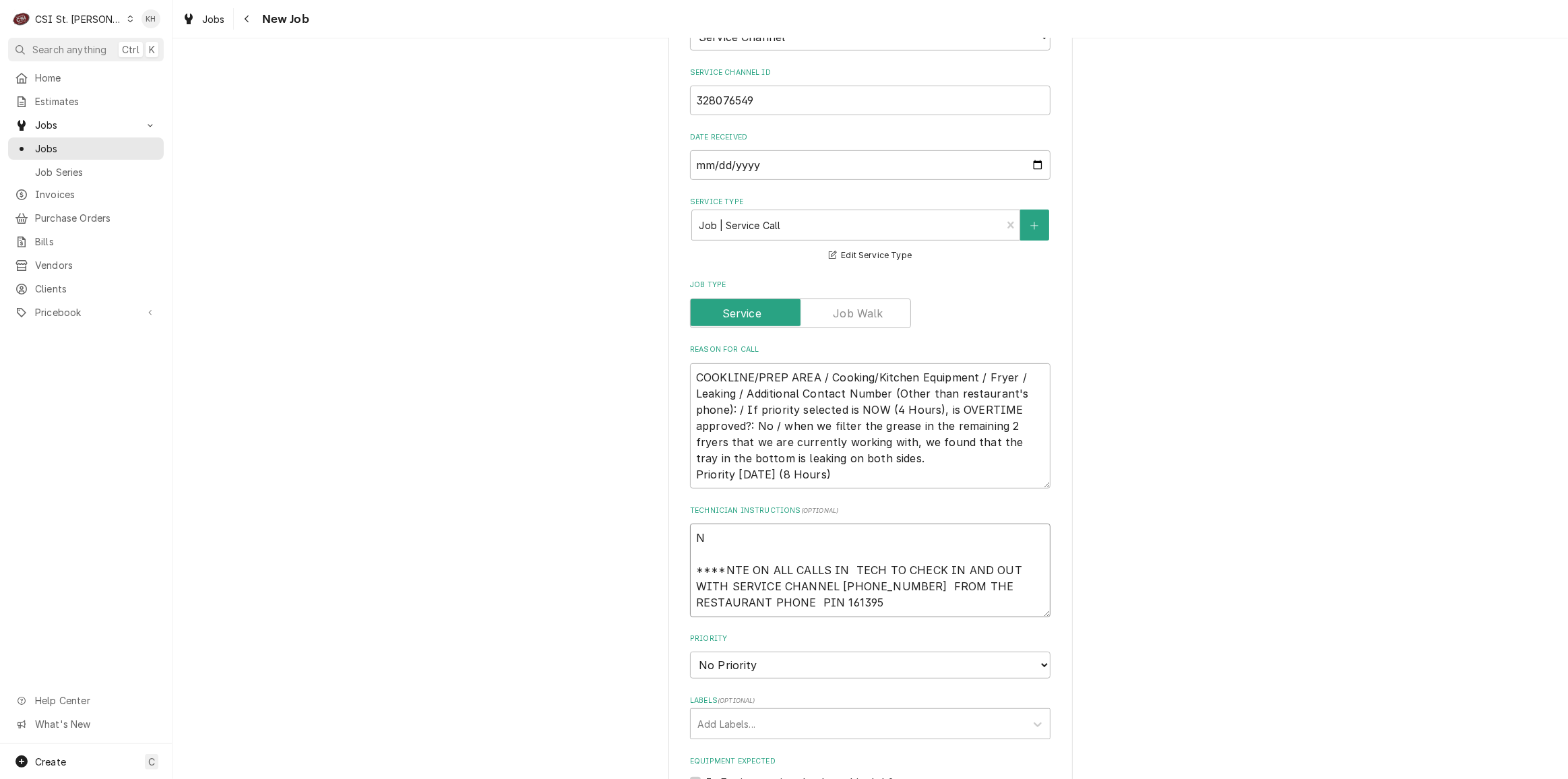
type textarea "NT ****NTE ON ALL CALLS IN TECH TO CHECK IN AND OUT WITH SERVICE CHANNEL 516- 5…"
type textarea "x"
type textarea "NTE ****NTE ON ALL CALLS IN TECH TO CHECK IN AND OUT WITH SERVICE CHANNEL 516- …"
type textarea "x"
type textarea "NTE ****NTE ON ALL CALLS IN TECH TO CHECK IN AND OUT WITH SERVICE CHANNEL 516- …"
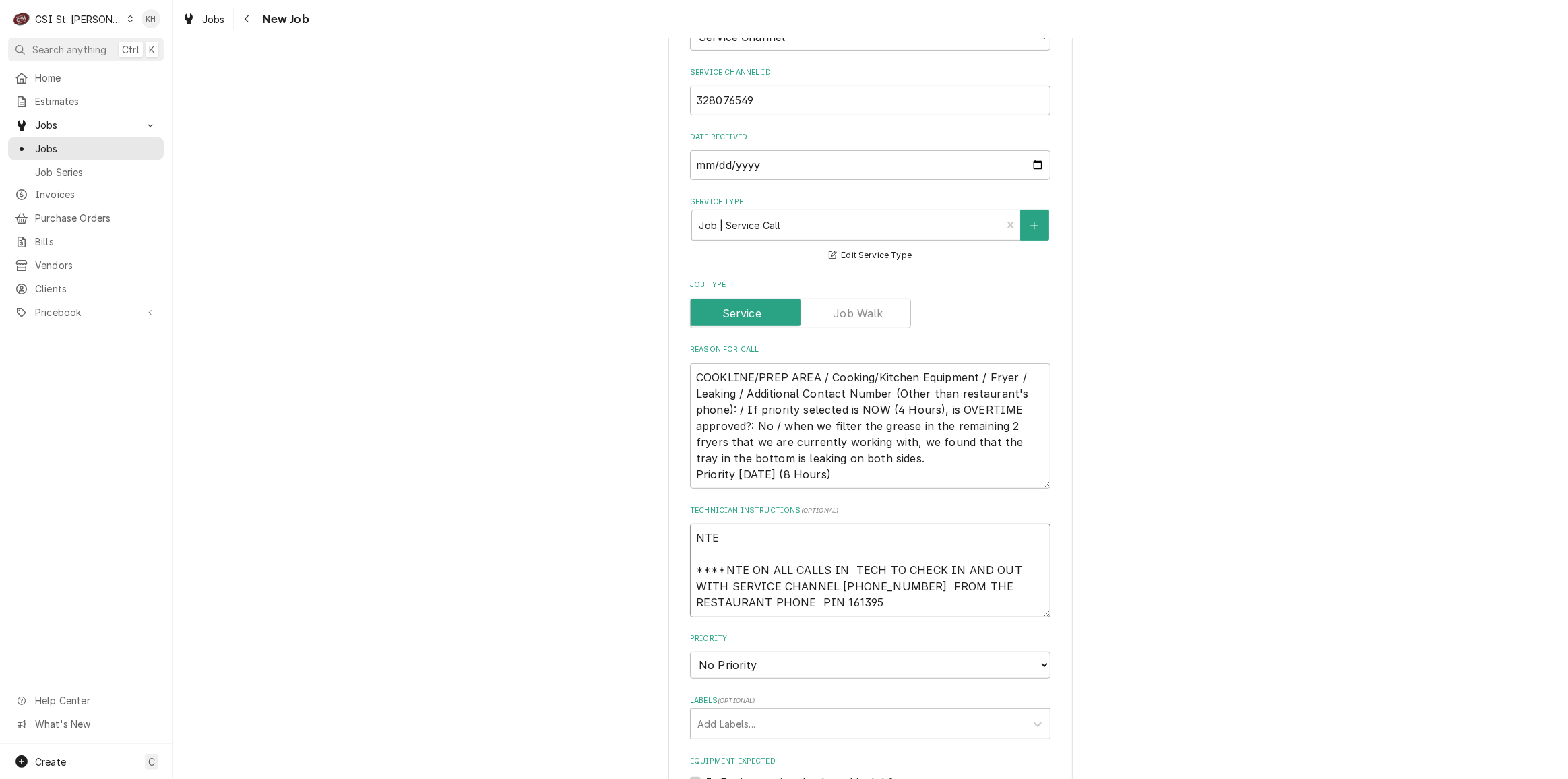
type textarea "x"
type textarea "NTE $ ****NTE ON ALL CALLS IN TECH TO CHECK IN AND OUT WITH SERVICE CHANNEL 516…"
type textarea "x"
type textarea "NTE $7 ****NTE ON ALL CALLS IN TECH TO CHECK IN AND OUT WITH SERVICE CHANNEL 51…"
type textarea "x"
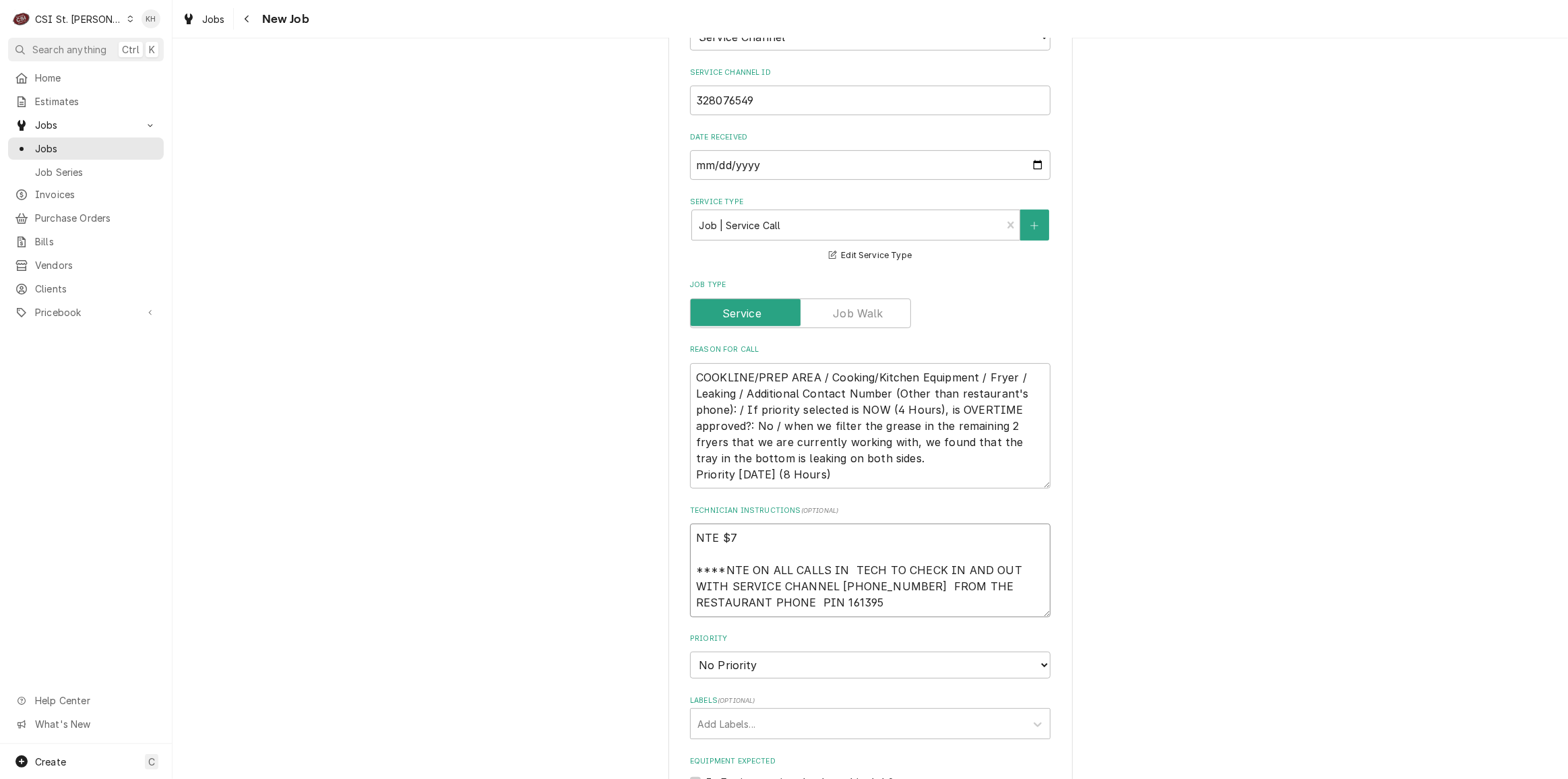
type textarea "NTE $75 ****NTE ON ALL CALLS IN TECH TO CHECK IN AND OUT WITH SERVICE CHANNEL 5…"
type textarea "x"
type textarea "NTE $750 ****NTE ON ALL CALLS IN TECH TO CHECK IN AND OUT WITH SERVICE CHANNEL …"
type textarea "x"
type textarea "NTE $750. ****NTE ON ALL CALLS IN TECH TO CHECK IN AND OUT WITH SERVICE CHANNEL…"
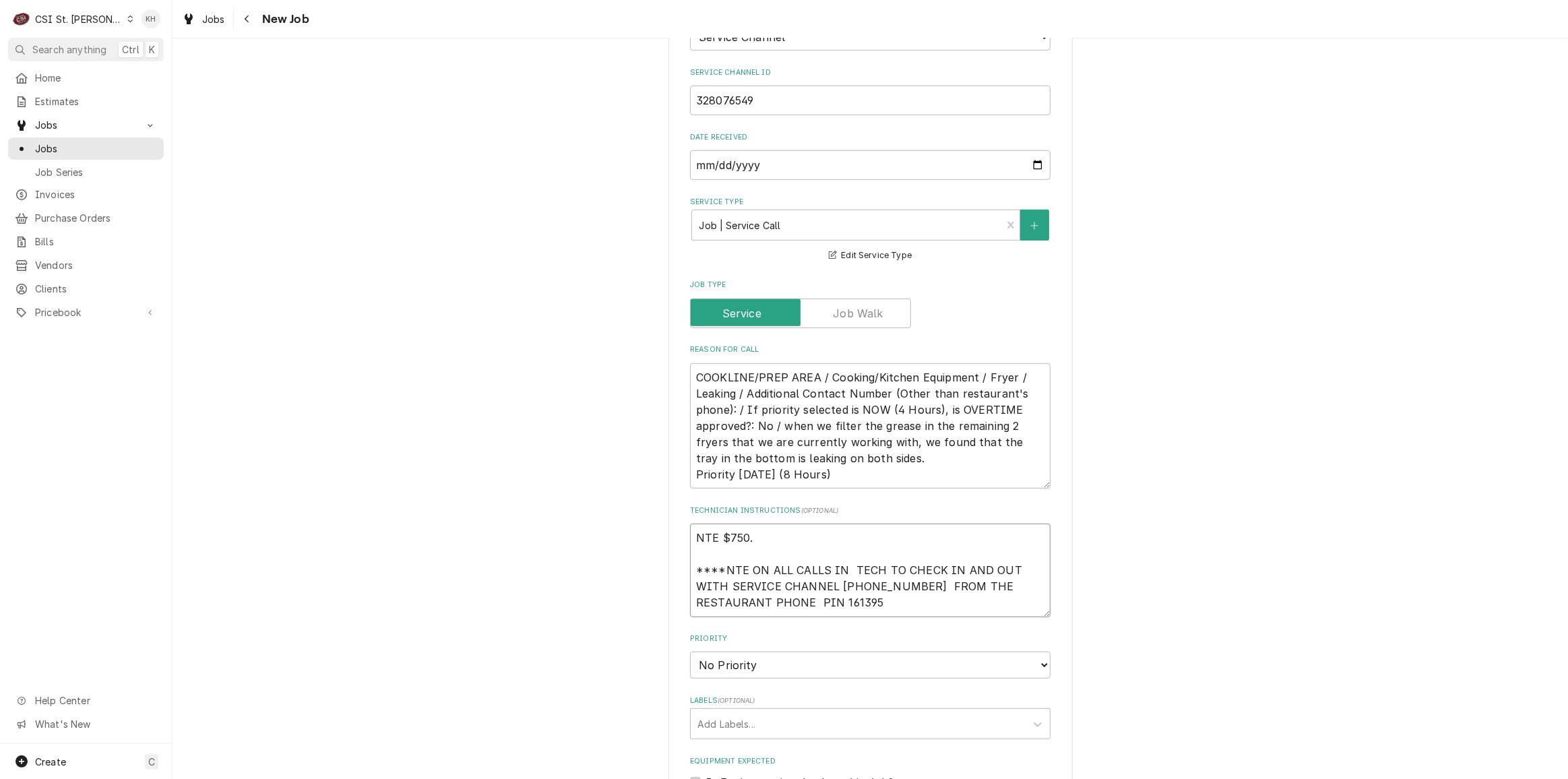
type textarea "x"
type textarea "NTE $750.0 ****NTE ON ALL CALLS IN TECH TO CHECK IN AND OUT WITH SERVICE CHANNE…"
type textarea "x"
type textarea "NTE $750.00 ****NTE ON ALL CALLS IN TECH TO CHECK IN AND OUT WITH SERVICE CHANN…"
type textarea "x"
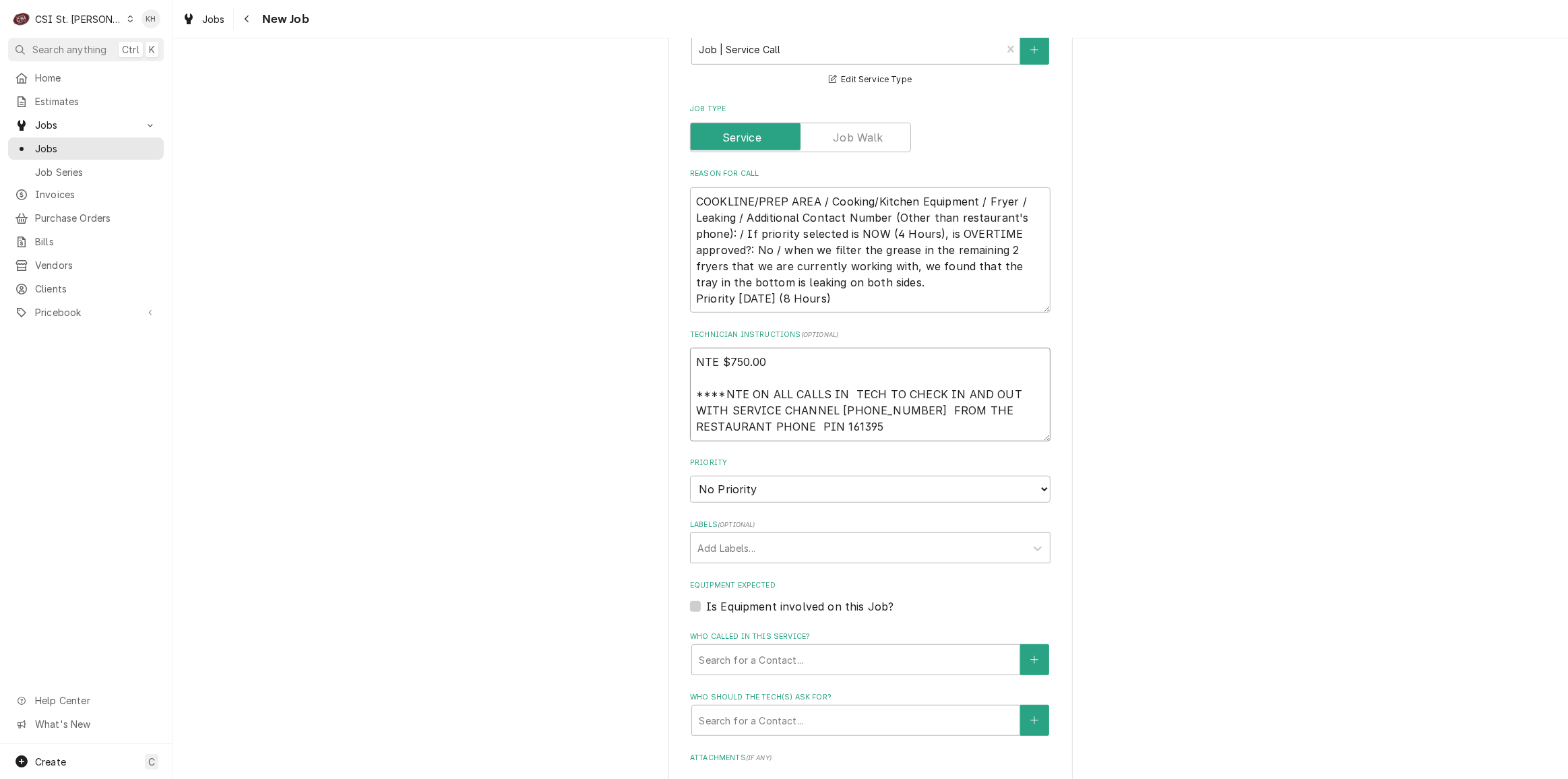
scroll to position [735, 0]
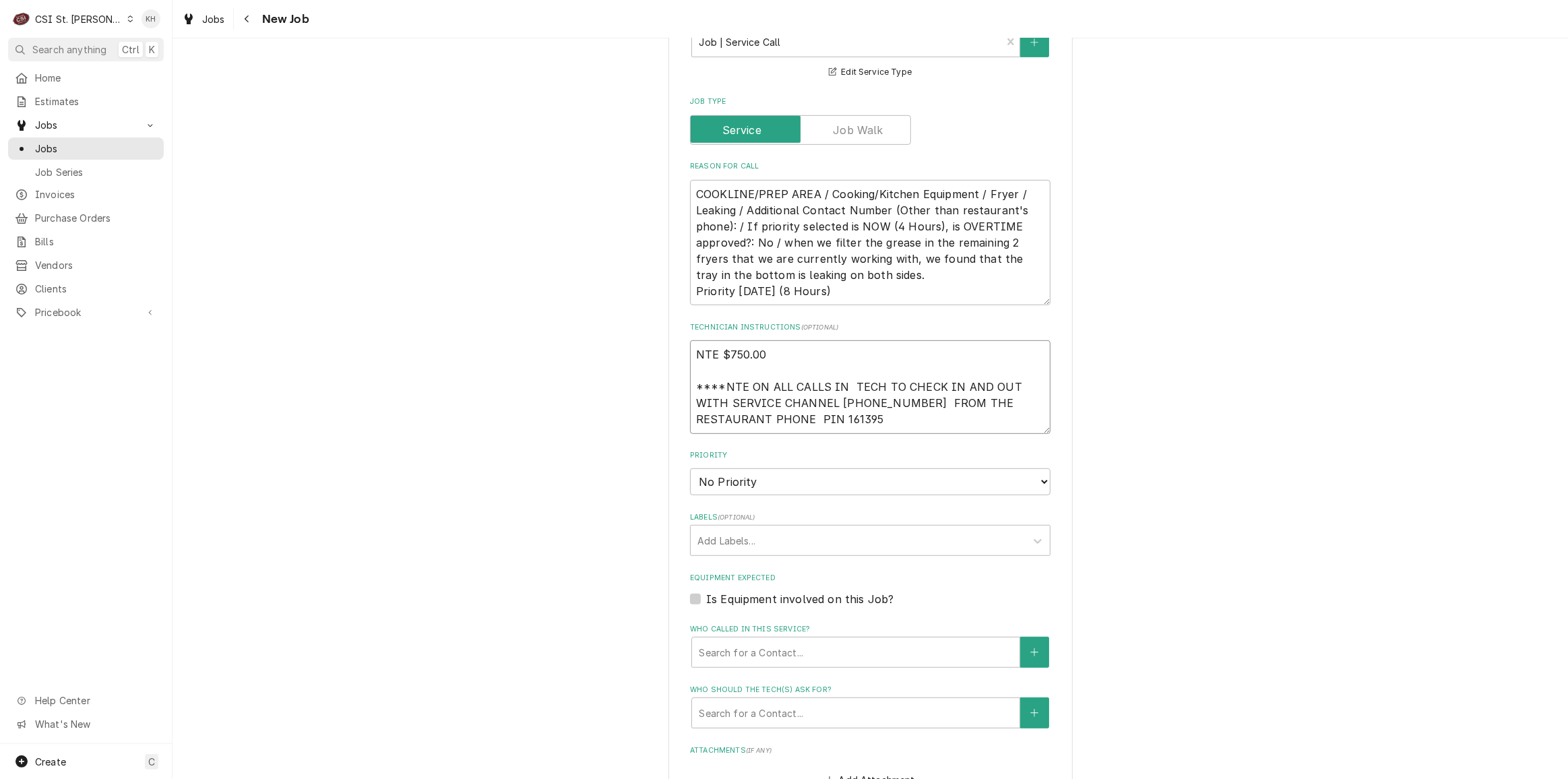
type textarea "NTE $750.00 ****NTE ON ALL CALLS IN TECH TO CHECK IN AND OUT WITH SERVICE CHANN…"
drag, startPoint x: 783, startPoint y: 481, endPoint x: 778, endPoint y: 492, distance: 12.1
click at [779, 489] on select "No Priority Urgent High Medium Low" at bounding box center [870, 482] width 361 height 27
select select "2"
click at [690, 468] on select "No Priority Urgent High Medium Low" at bounding box center [870, 482] width 361 height 27
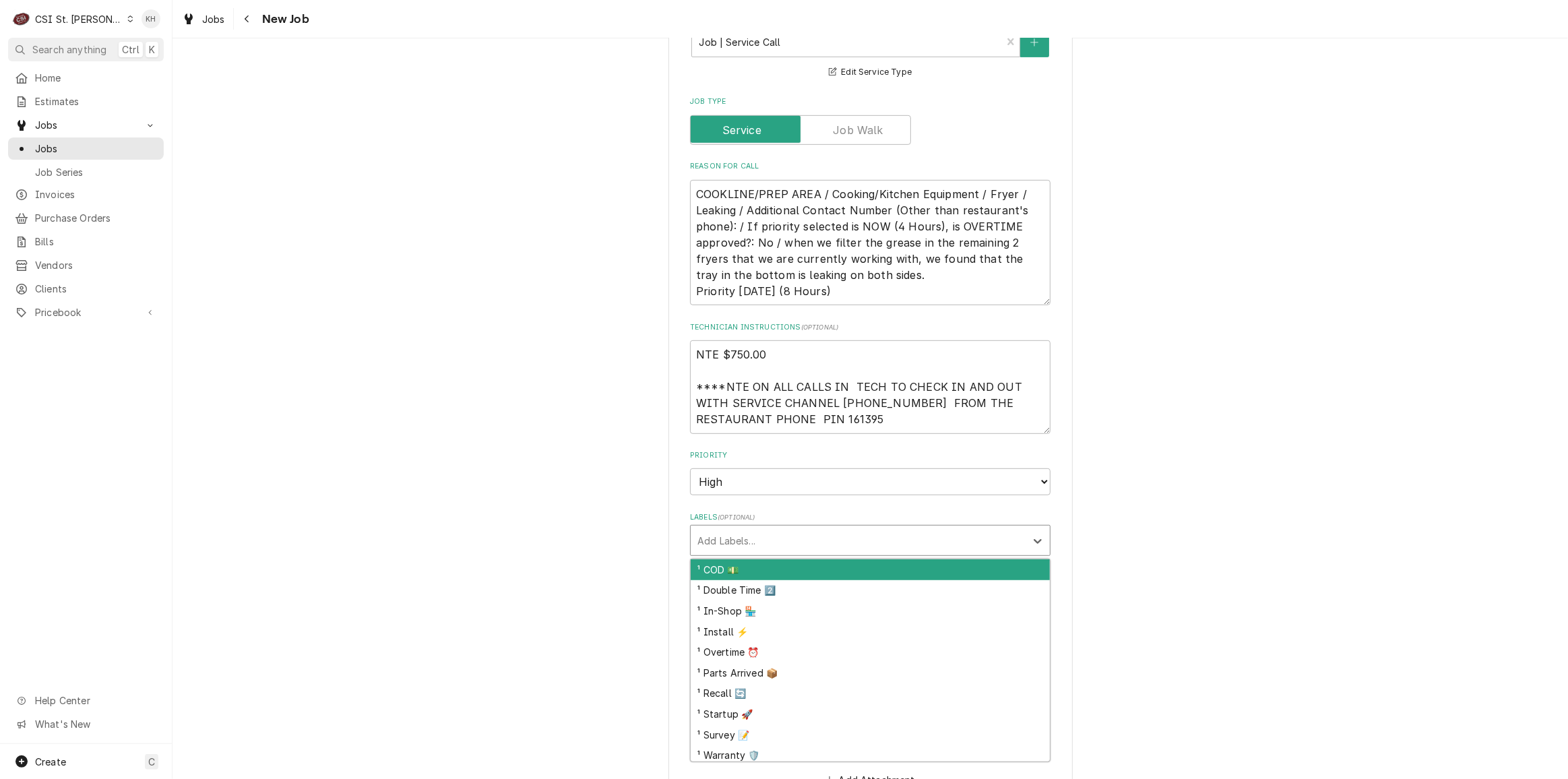
click at [747, 535] on div "Labels" at bounding box center [859, 540] width 322 height 24
type textarea "x"
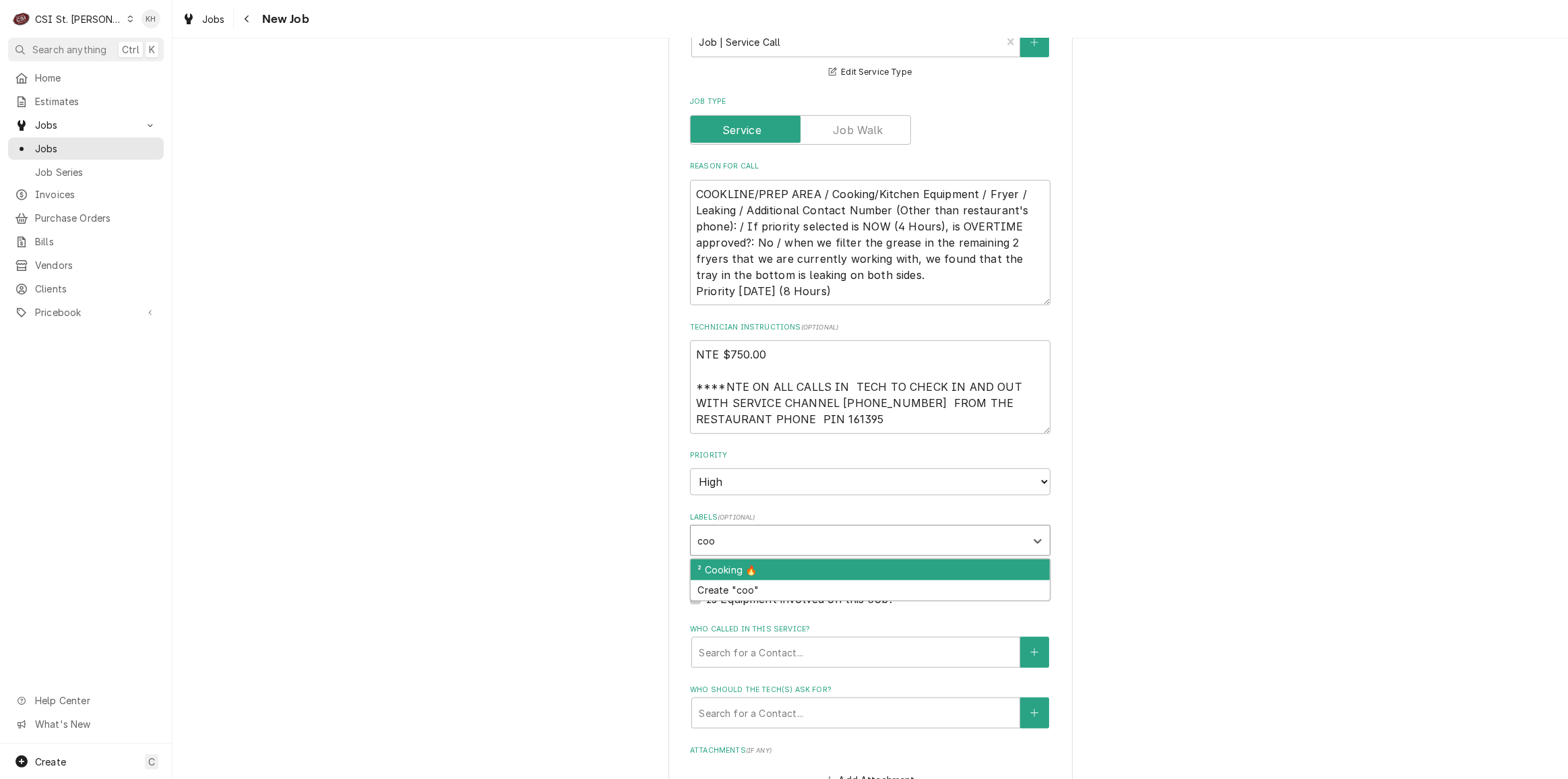
type input "cook"
click at [758, 572] on div "² Cooking 🔥" at bounding box center [870, 570] width 359 height 21
type textarea "x"
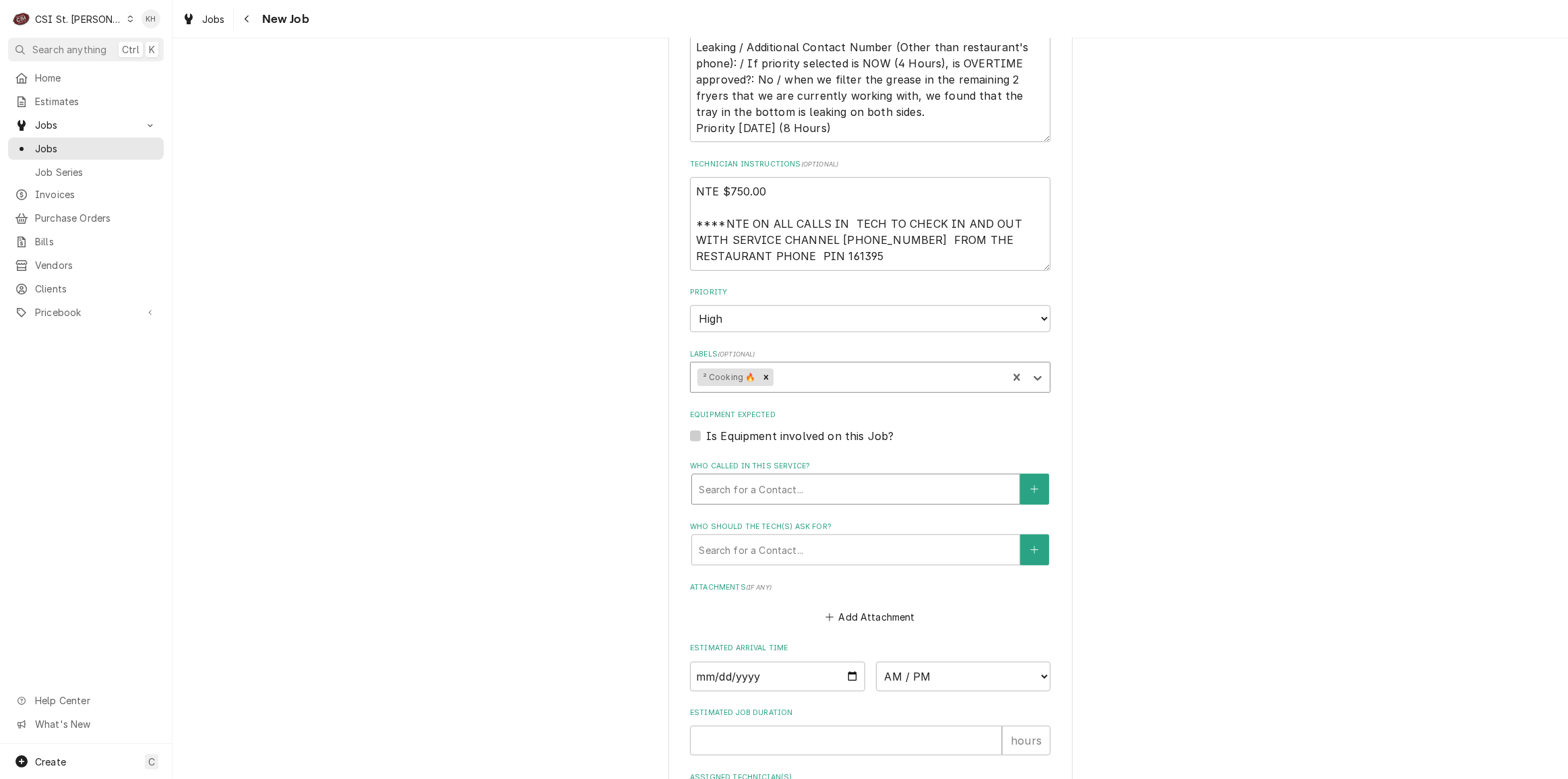
scroll to position [980, 0]
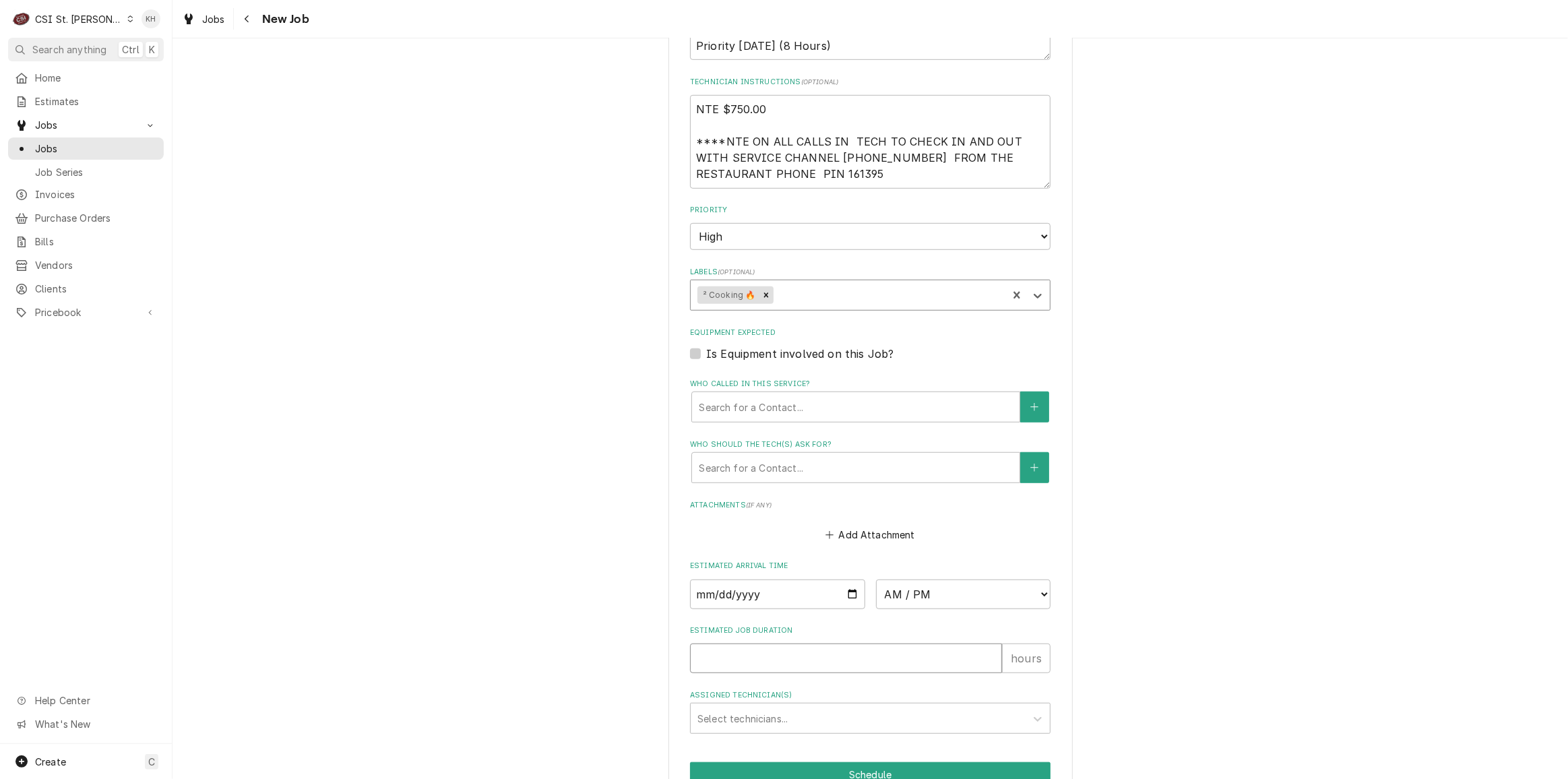
drag, startPoint x: 759, startPoint y: 657, endPoint x: 757, endPoint y: 650, distance: 7.3
click at [757, 651] on input "Estimated Job Duration" at bounding box center [846, 658] width 312 height 30
type textarea "x"
type input "2"
type textarea "x"
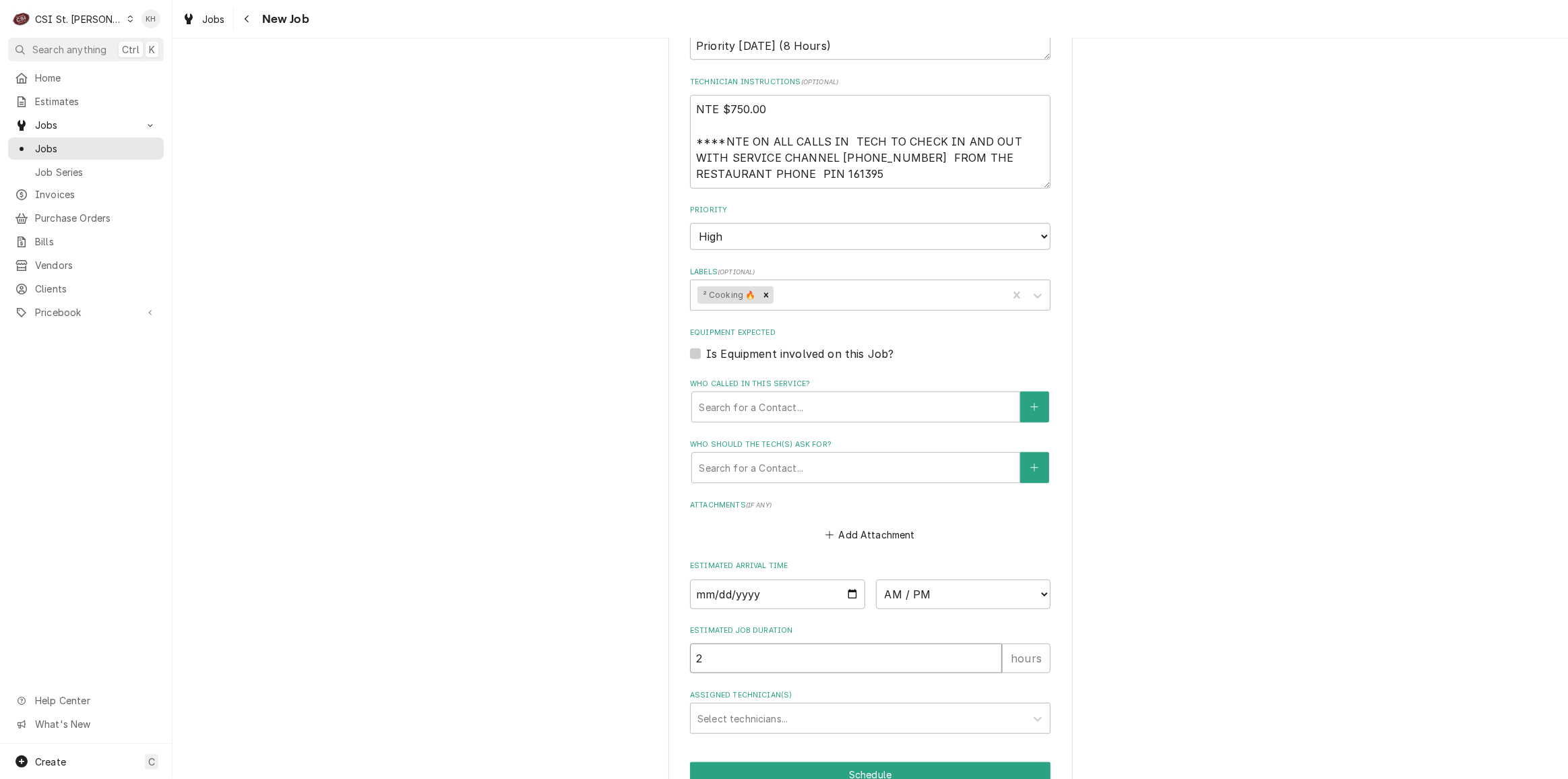
type input "2"
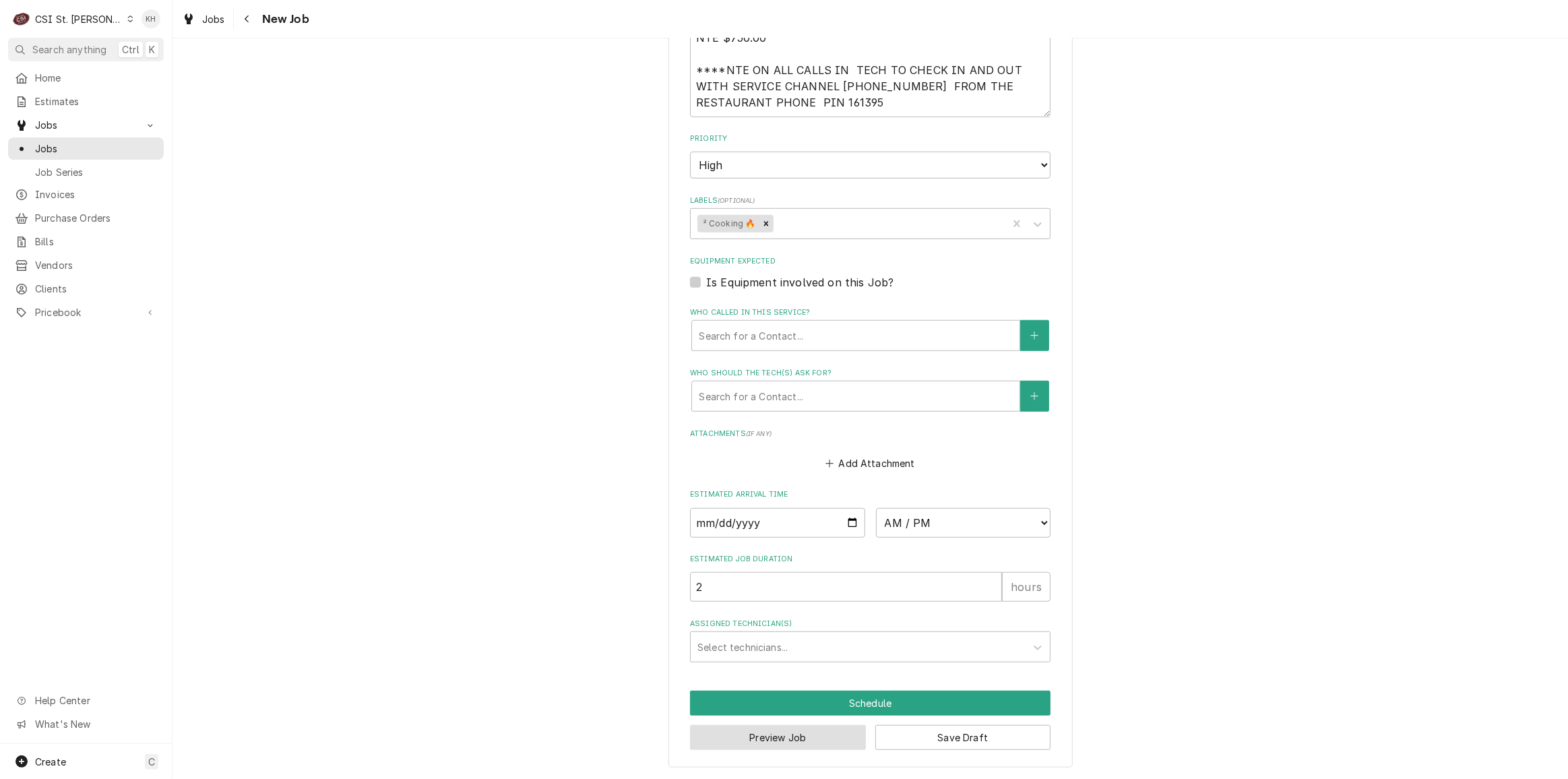
click at [811, 733] on button "Preview Job" at bounding box center [777, 738] width 176 height 25
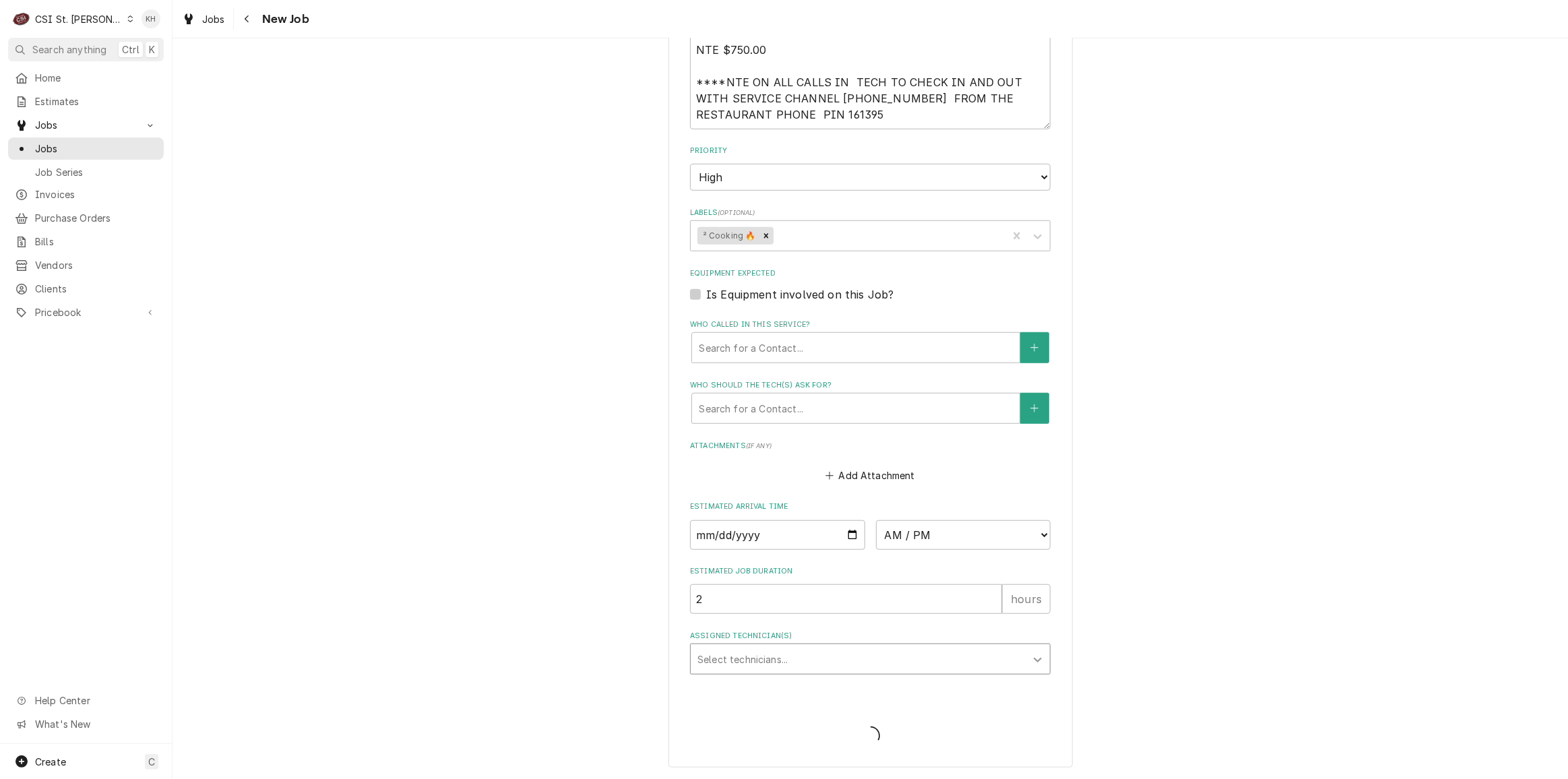
scroll to position [1038, 0]
type textarea "x"
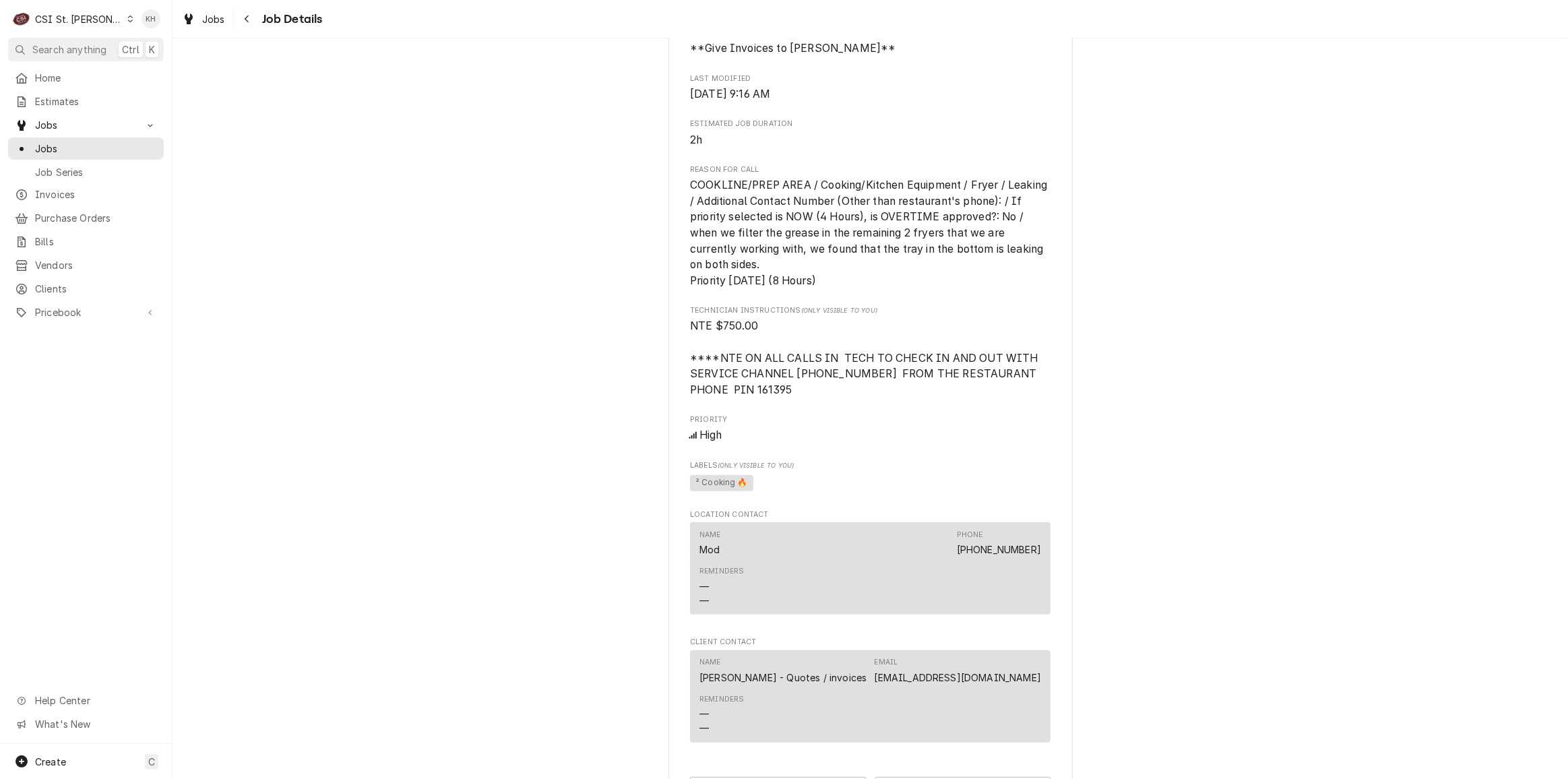
scroll to position [792, 0]
